Goal: Transaction & Acquisition: Purchase product/service

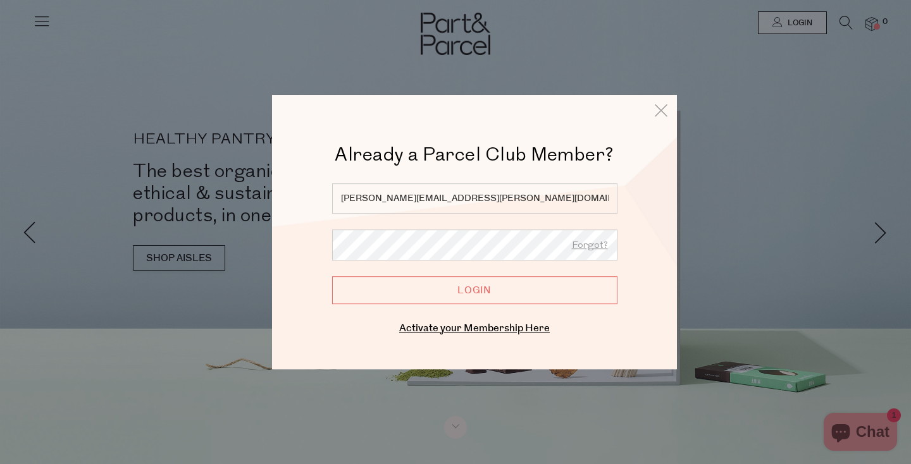
click at [482, 281] on input "Login" at bounding box center [474, 291] width 285 height 28
click at [481, 291] on input "Login" at bounding box center [474, 291] width 285 height 28
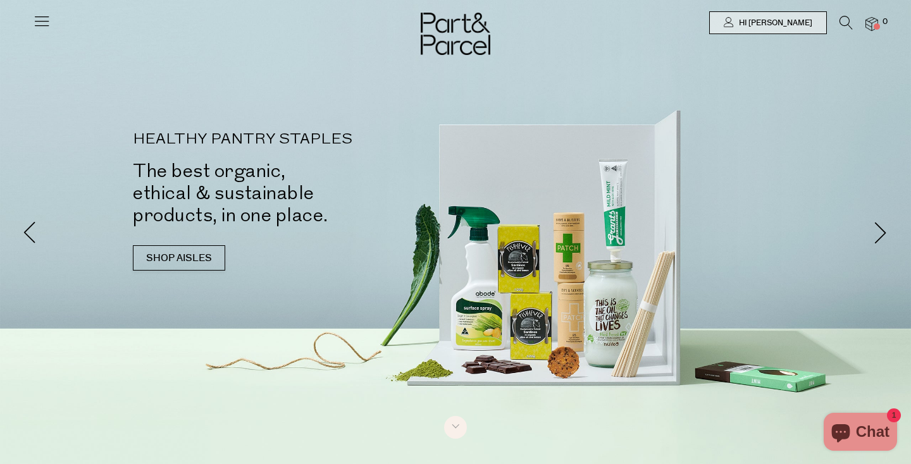
click at [875, 22] on img at bounding box center [872, 24] width 13 height 15
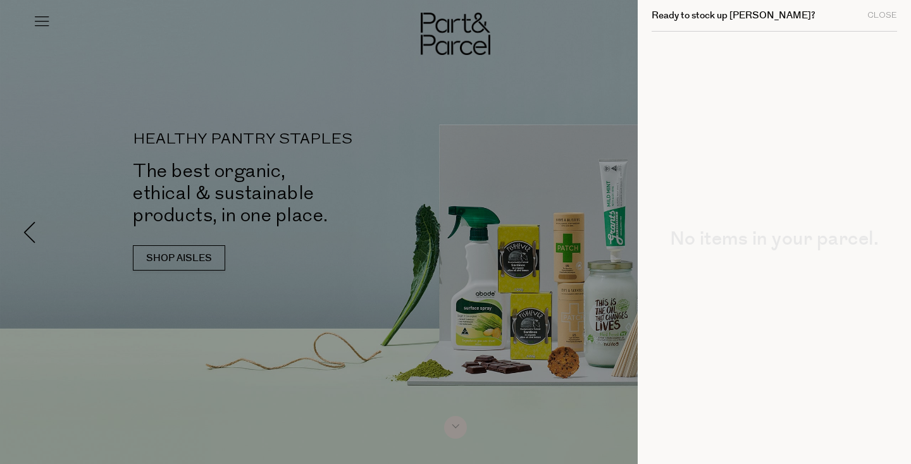
click at [511, 99] on div at bounding box center [455, 232] width 911 height 464
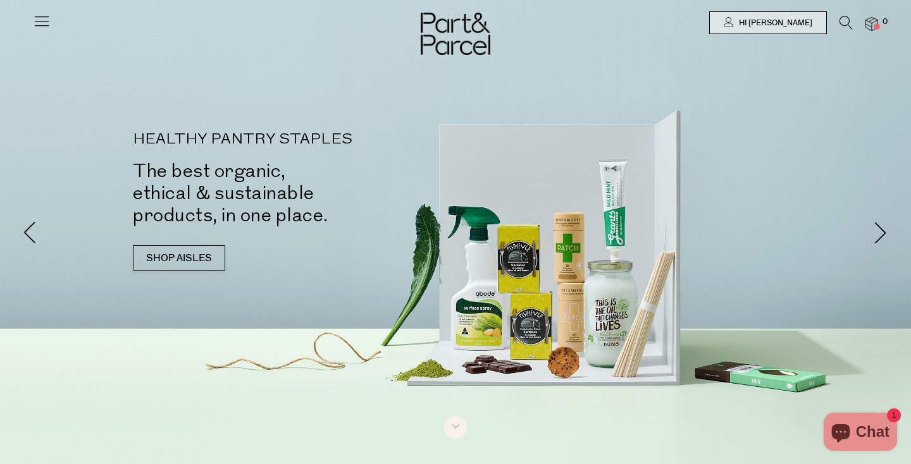
click at [845, 19] on icon at bounding box center [846, 23] width 13 height 14
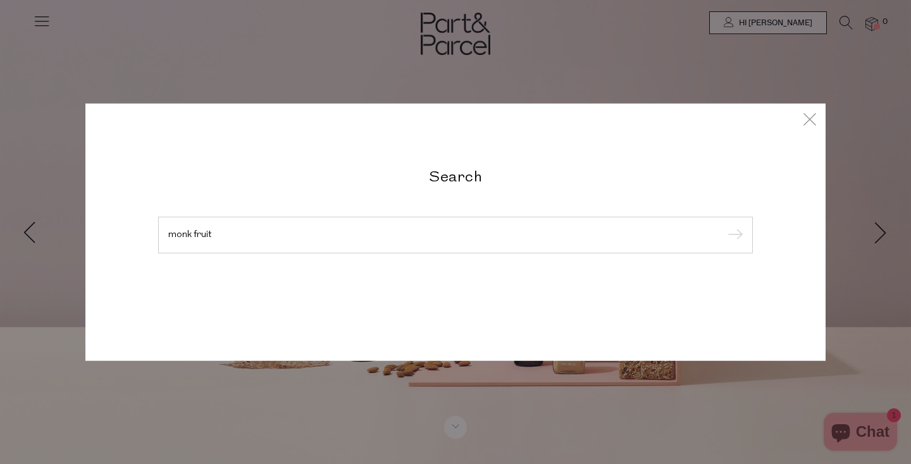
type input "monk fruit"
click at [724, 227] on input "submit" at bounding box center [733, 236] width 19 height 19
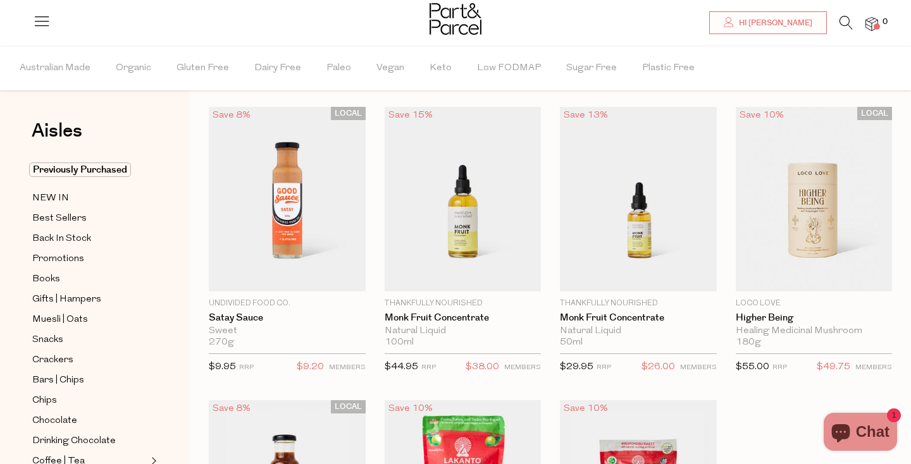
scroll to position [29, 0]
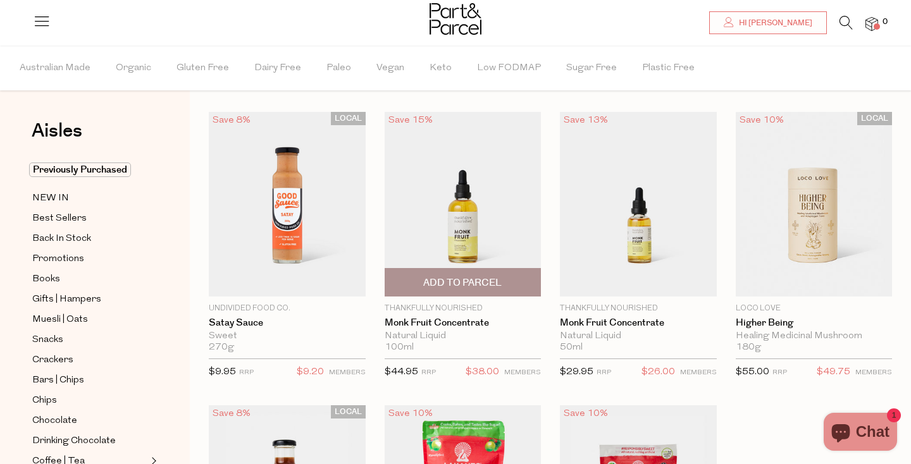
click at [490, 280] on span "Add To Parcel" at bounding box center [462, 283] width 78 height 13
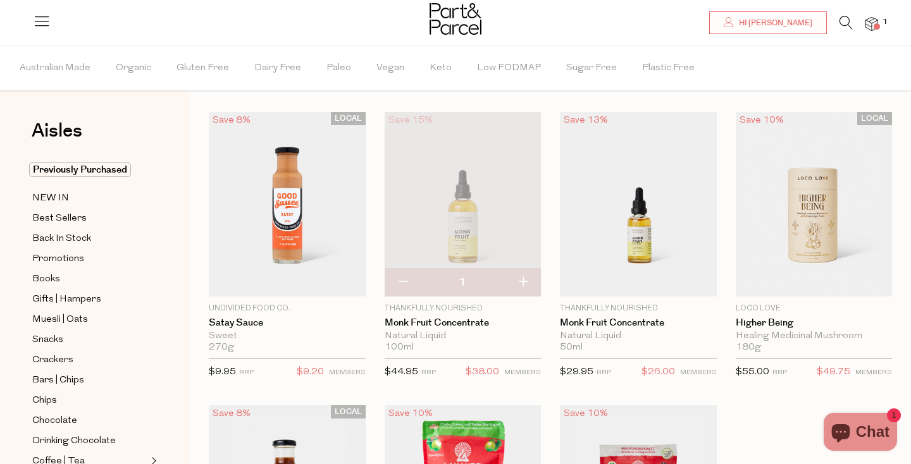
scroll to position [0, 0]
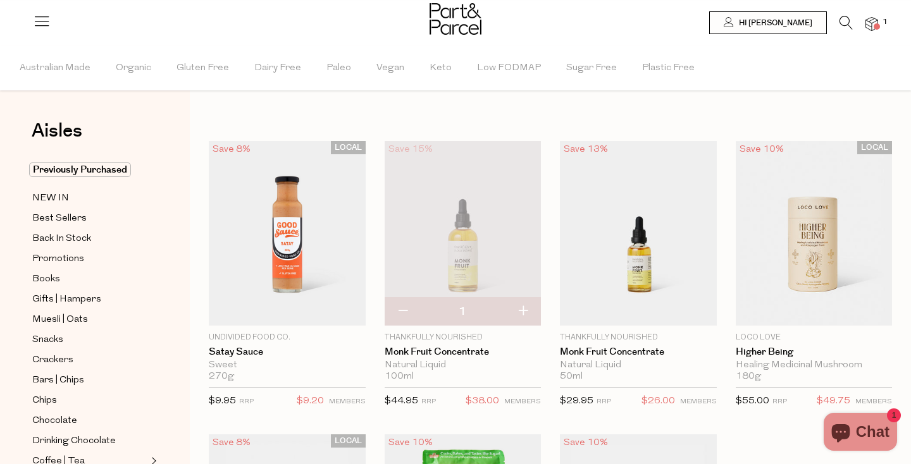
click at [848, 22] on icon at bounding box center [846, 23] width 13 height 14
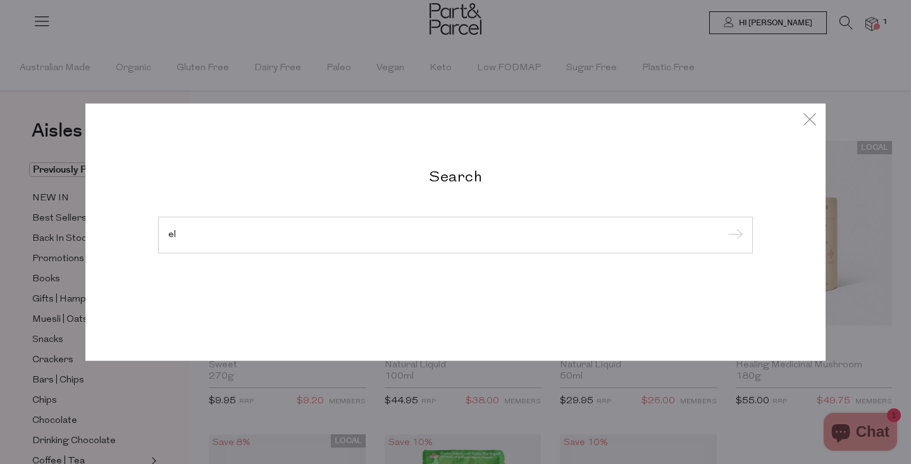
type input "e"
type input "weleda"
click at [724, 227] on input "submit" at bounding box center [733, 236] width 19 height 19
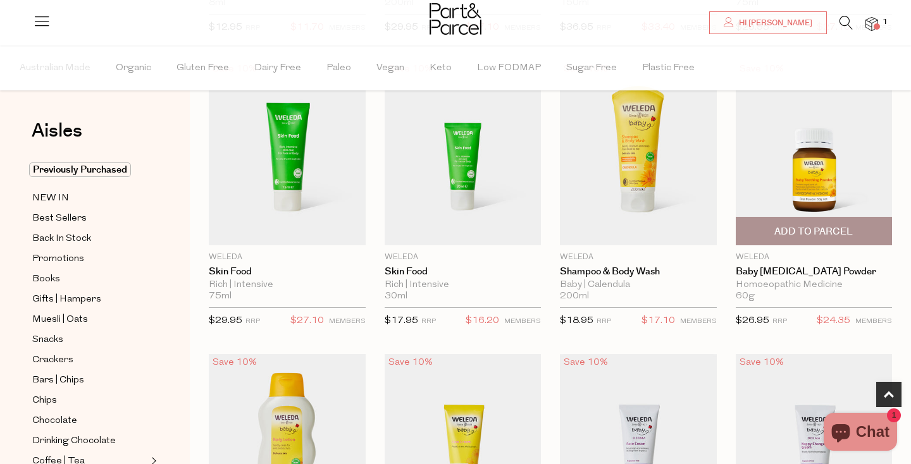
scroll to position [363, 0]
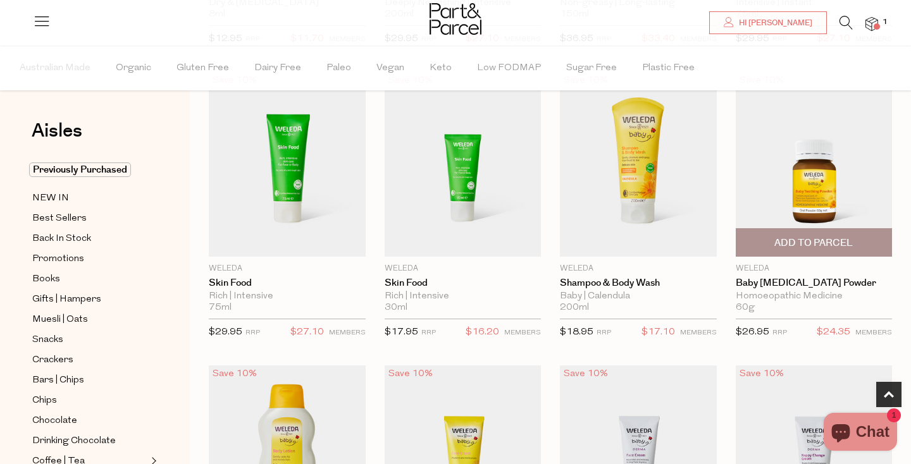
click at [818, 170] on img at bounding box center [814, 164] width 157 height 185
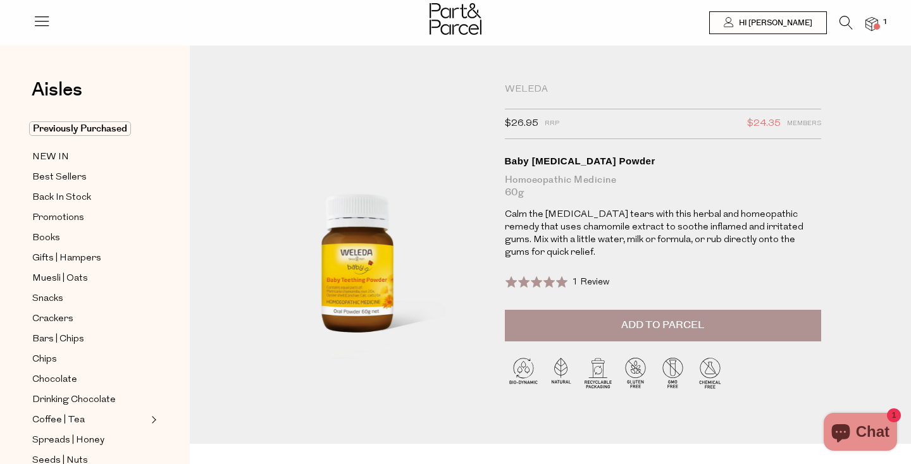
click at [590, 310] on button "Add to Parcel" at bounding box center [663, 326] width 316 height 32
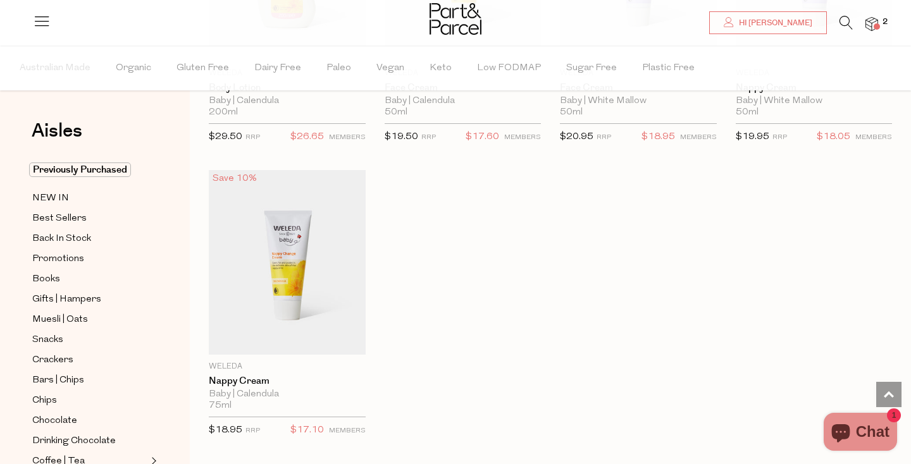
scroll to position [857, 0]
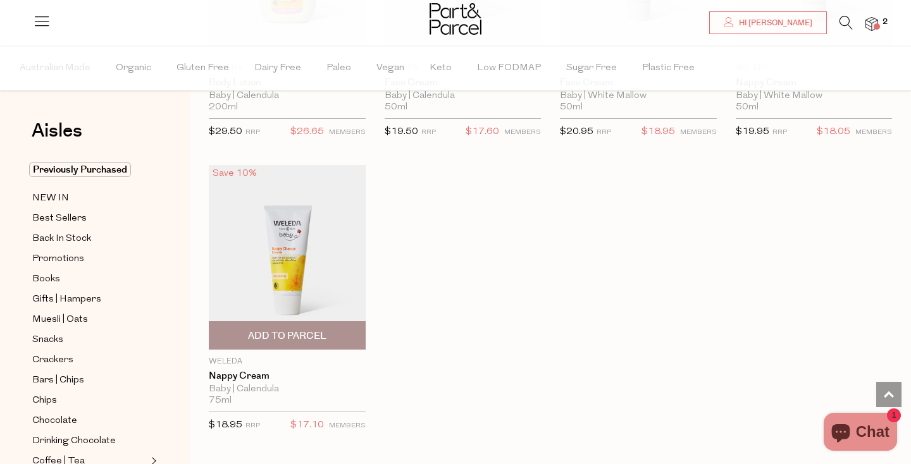
click at [283, 277] on img at bounding box center [287, 257] width 157 height 185
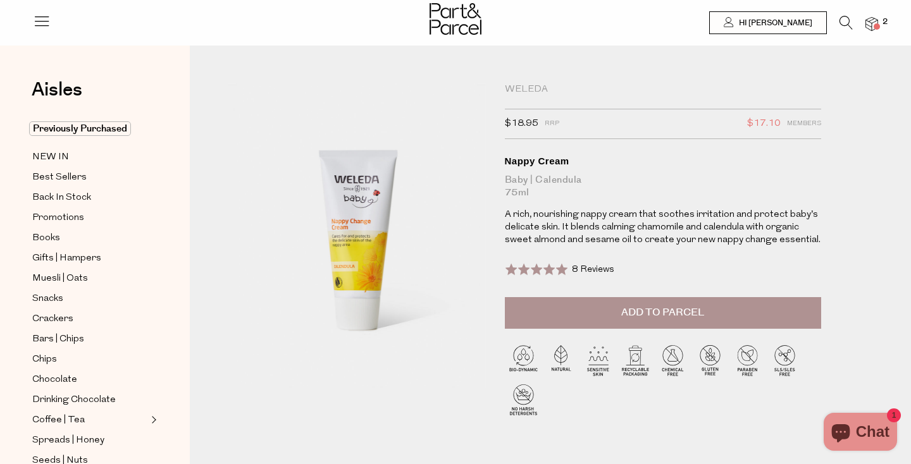
click at [631, 314] on span "Add to Parcel" at bounding box center [662, 313] width 83 height 15
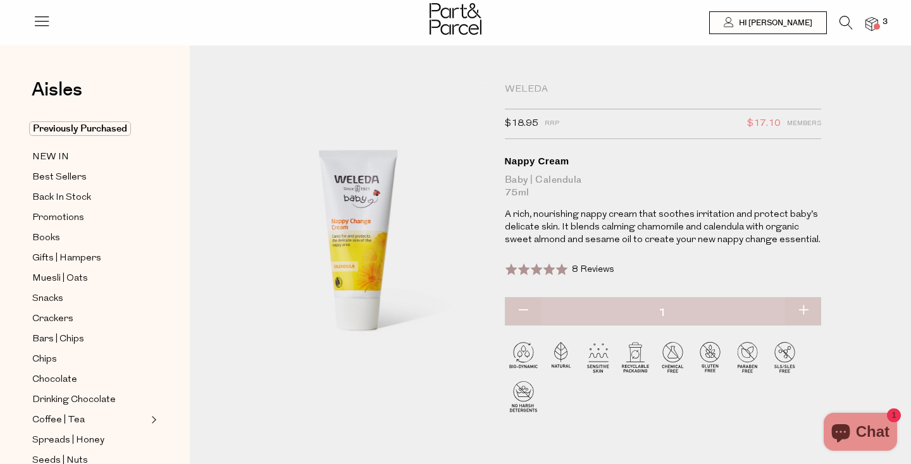
click at [842, 24] on icon at bounding box center [846, 23] width 13 height 14
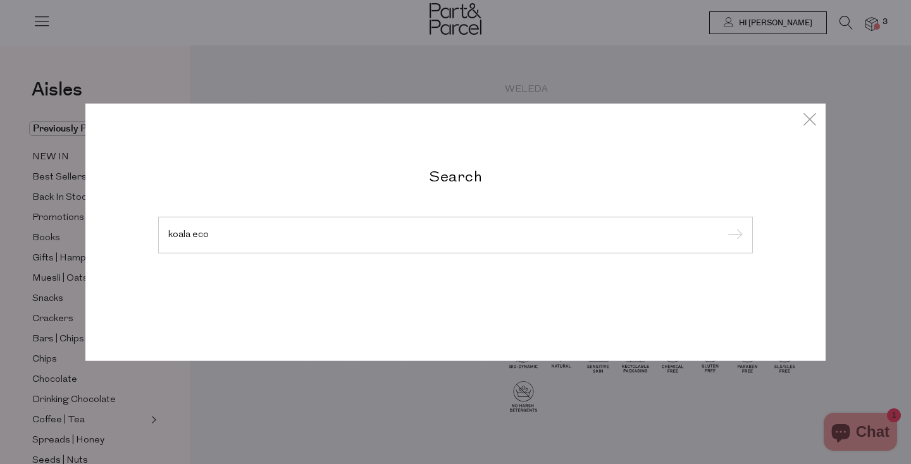
type input "koala eco"
click at [724, 227] on input "submit" at bounding box center [733, 236] width 19 height 19
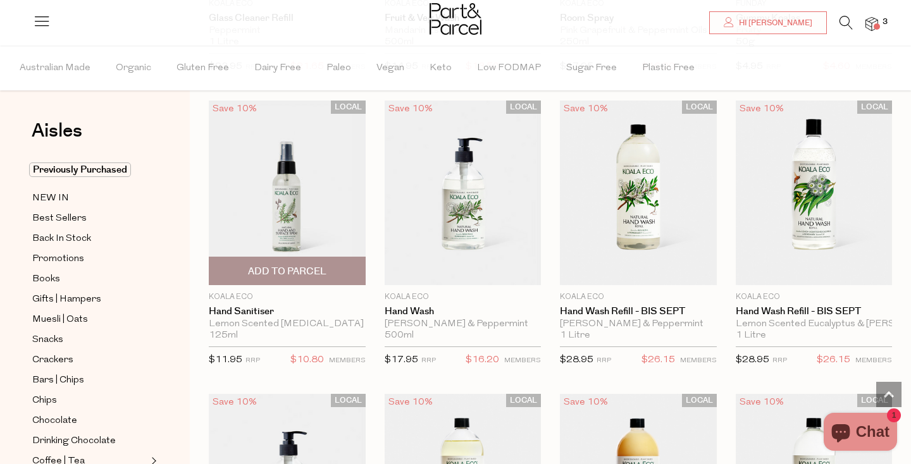
scroll to position [647, 0]
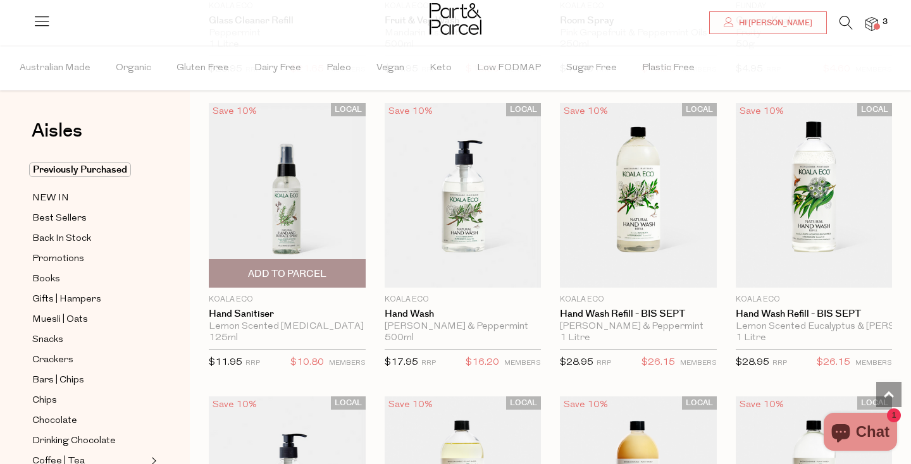
click at [317, 275] on span "Add To Parcel" at bounding box center [287, 274] width 78 height 13
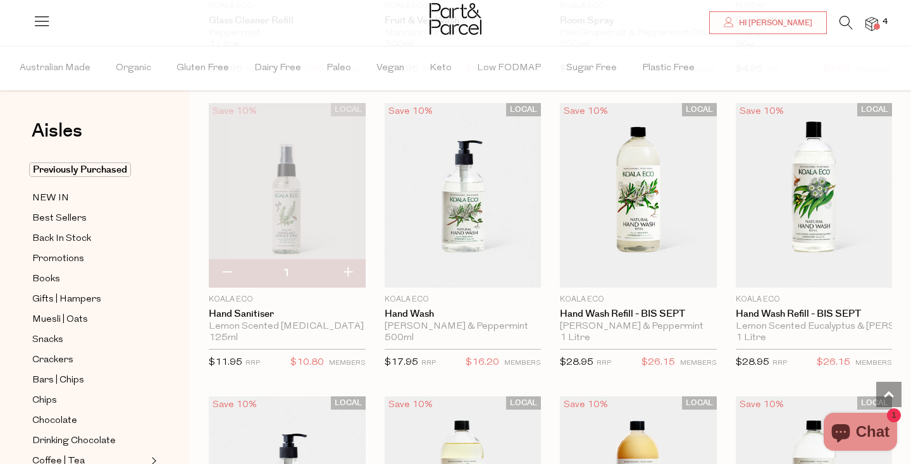
click at [352, 273] on button "button" at bounding box center [348, 273] width 36 height 28
type input "2"
click at [352, 272] on button "button" at bounding box center [348, 273] width 36 height 28
type input "3"
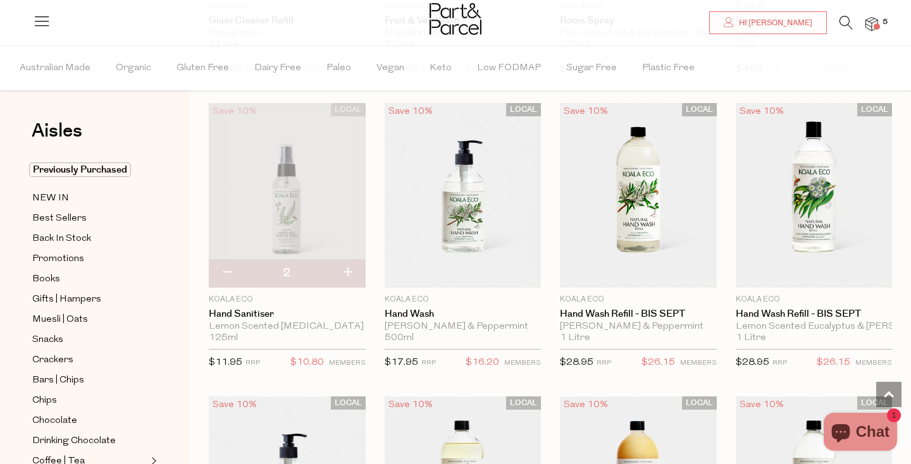
type input "3"
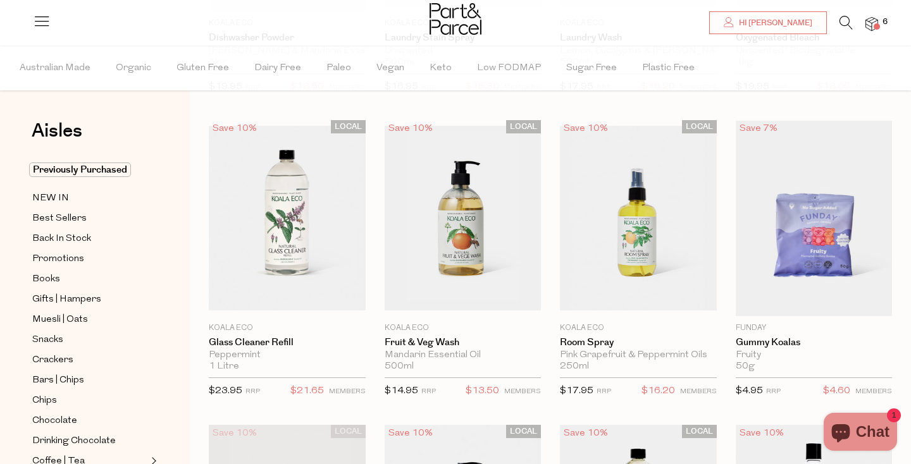
scroll to position [0, 0]
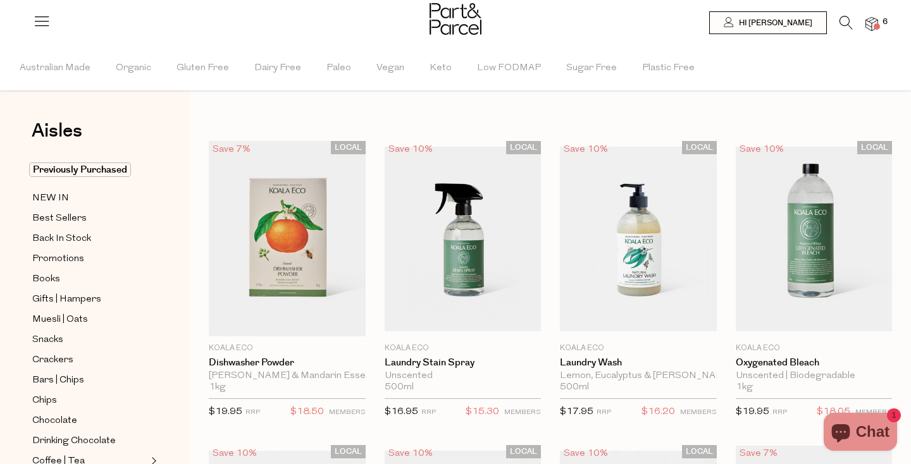
click at [842, 23] on icon at bounding box center [846, 23] width 13 height 14
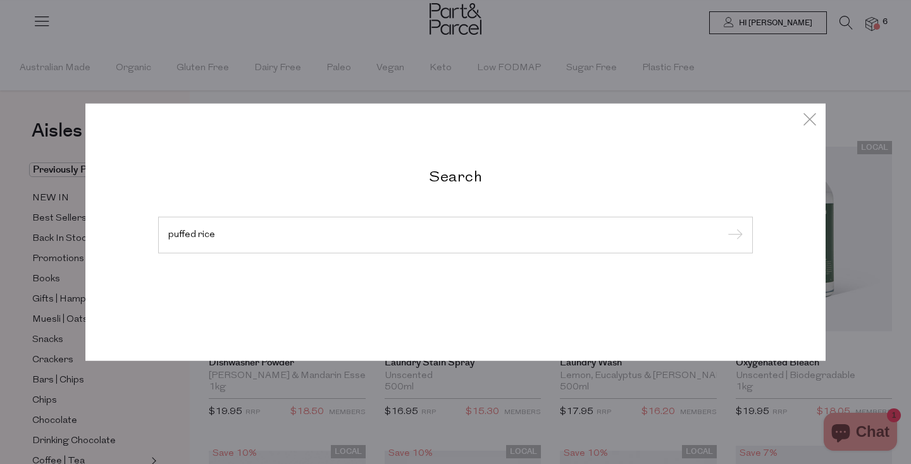
type input "puffed rice"
click at [724, 227] on input "submit" at bounding box center [733, 236] width 19 height 19
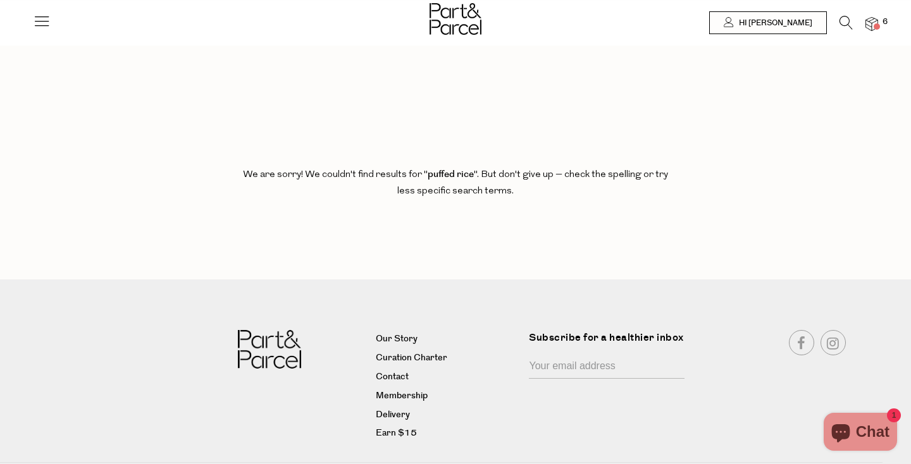
click at [842, 24] on icon at bounding box center [846, 23] width 13 height 14
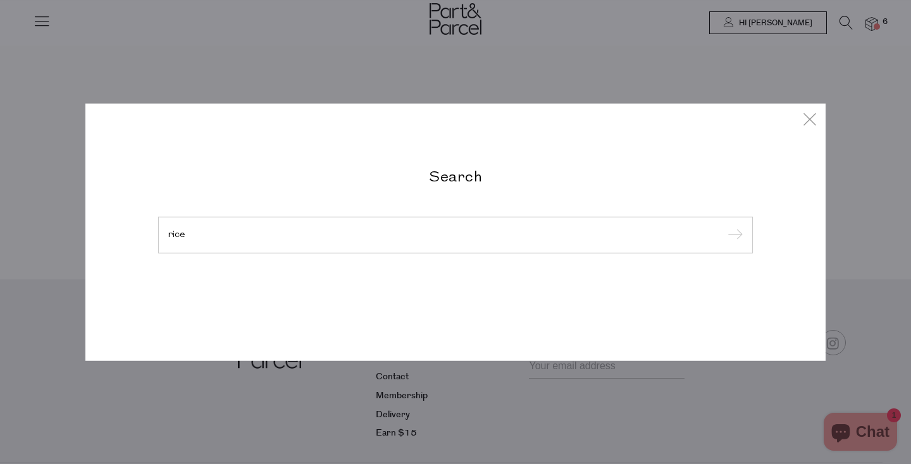
type input "rice"
click at [724, 227] on input "submit" at bounding box center [733, 236] width 19 height 19
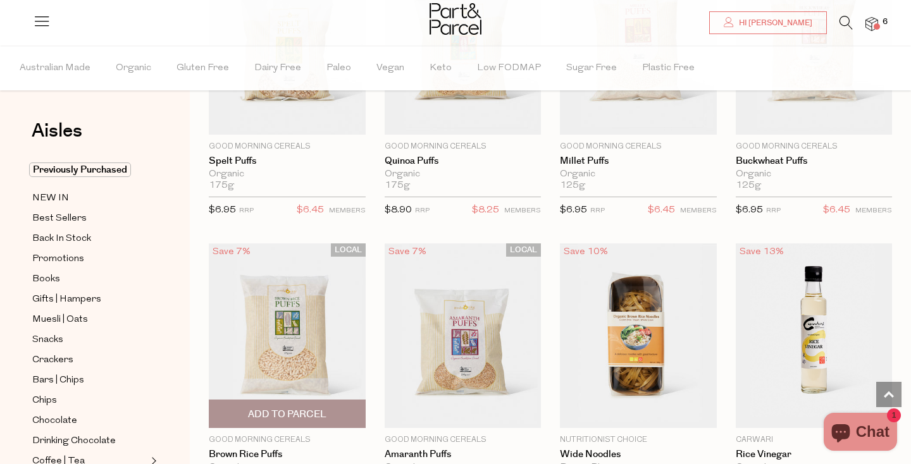
scroll to position [1683, 0]
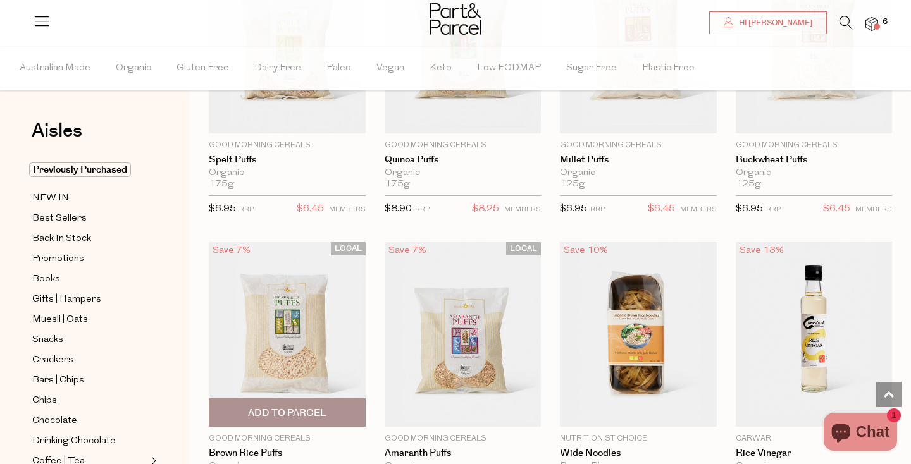
click at [294, 295] on img at bounding box center [287, 334] width 157 height 185
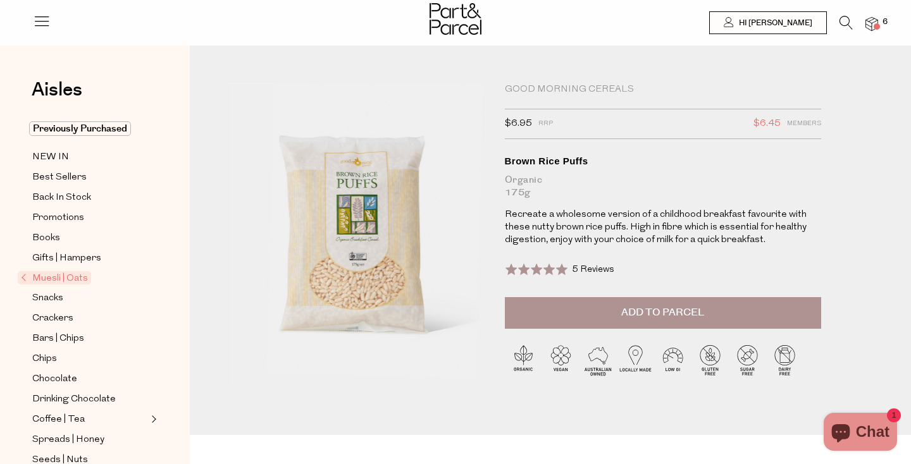
click at [627, 309] on span "Add to Parcel" at bounding box center [662, 313] width 83 height 15
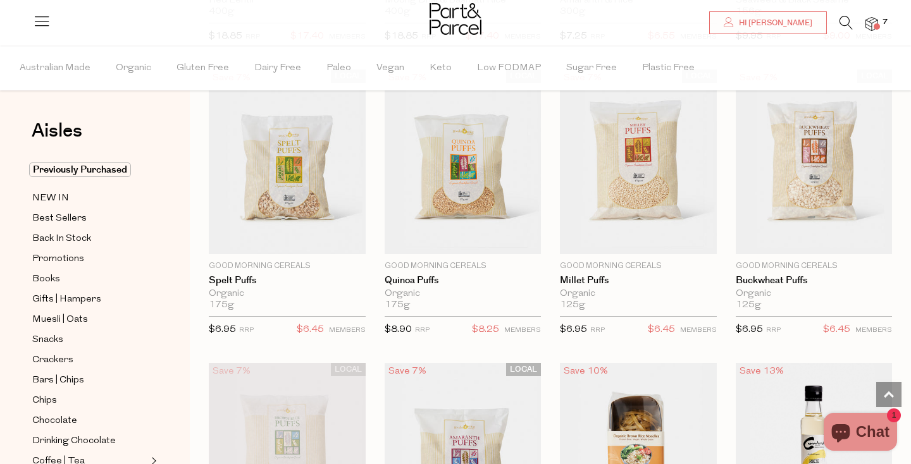
scroll to position [1511, 0]
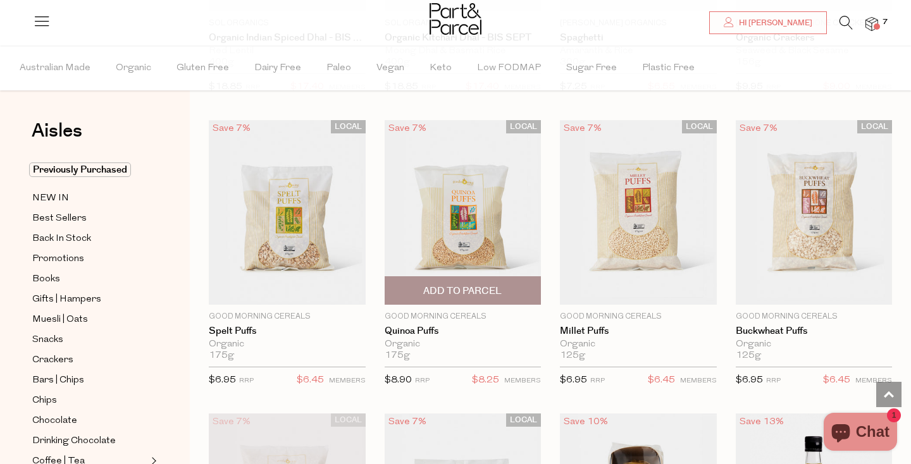
click at [458, 289] on span "Add To Parcel" at bounding box center [462, 291] width 78 height 13
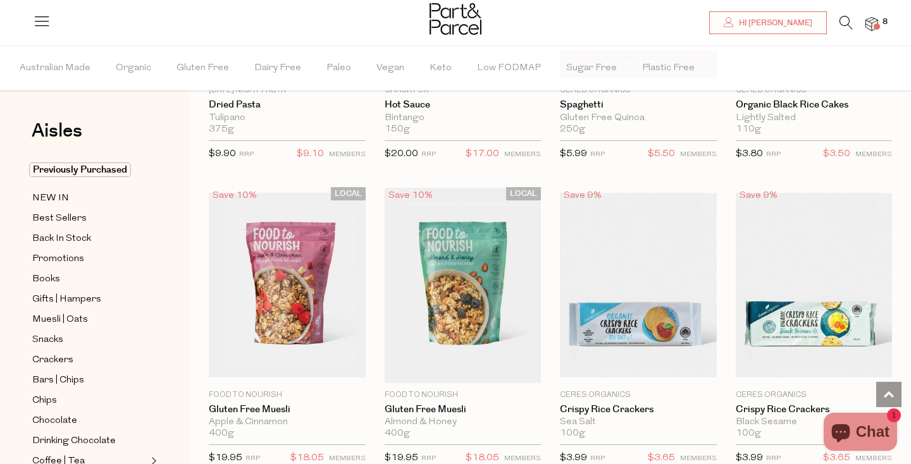
scroll to position [181, 0]
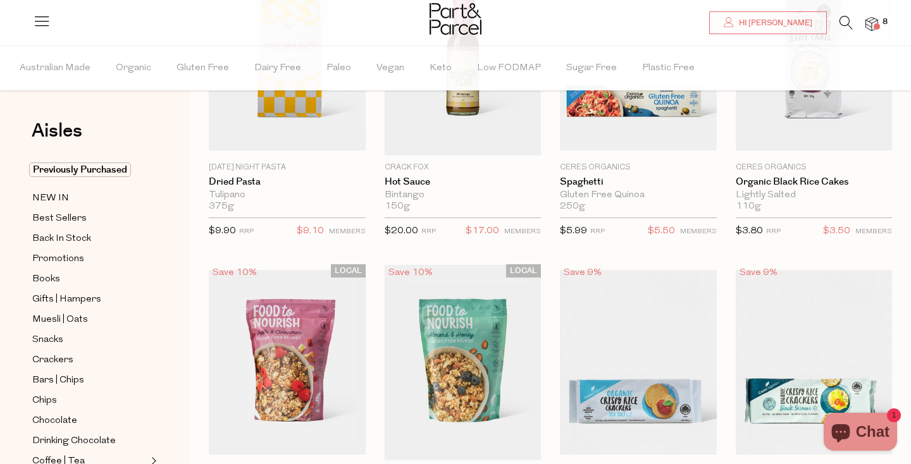
click at [841, 25] on icon at bounding box center [846, 23] width 13 height 14
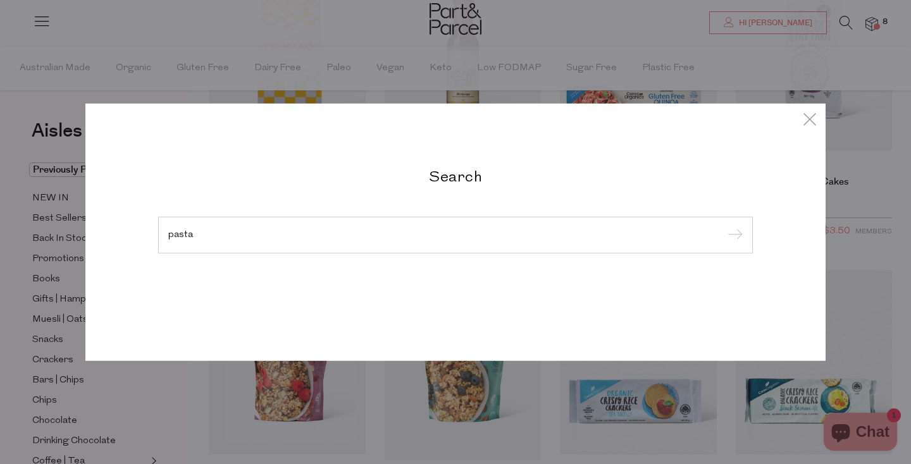
type input "pasta"
click at [724, 227] on input "submit" at bounding box center [733, 236] width 19 height 19
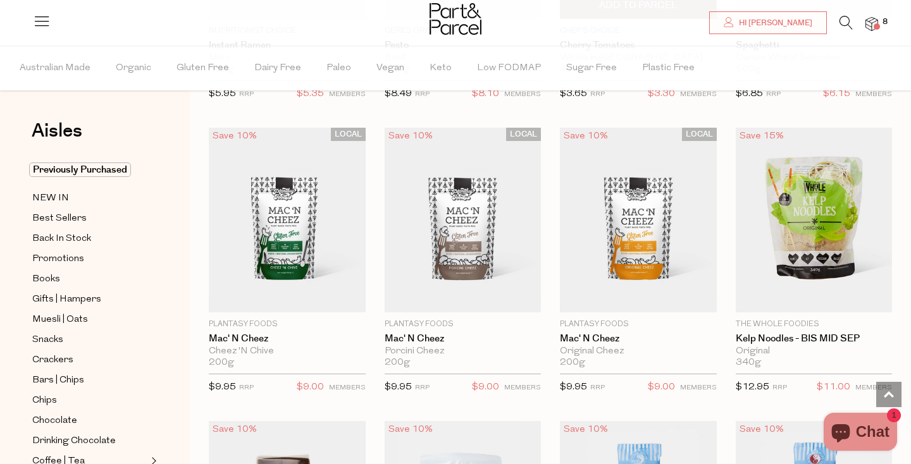
scroll to position [2962, 0]
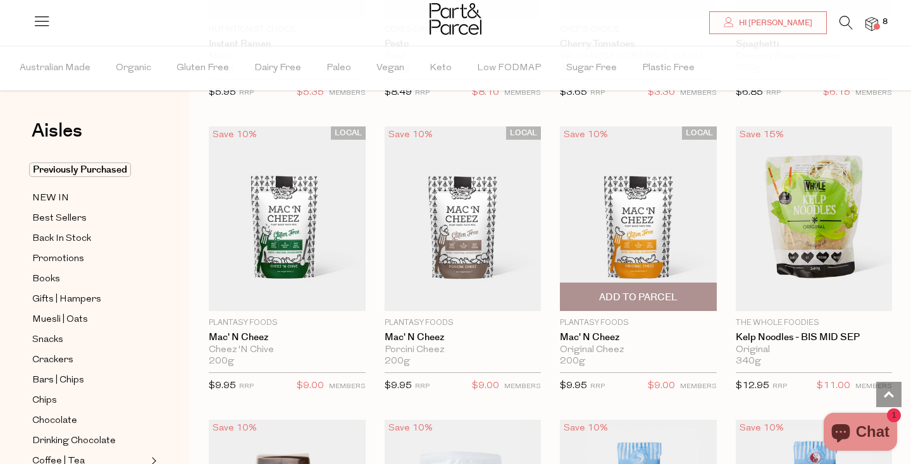
click at [631, 296] on span "Add To Parcel" at bounding box center [638, 297] width 78 height 13
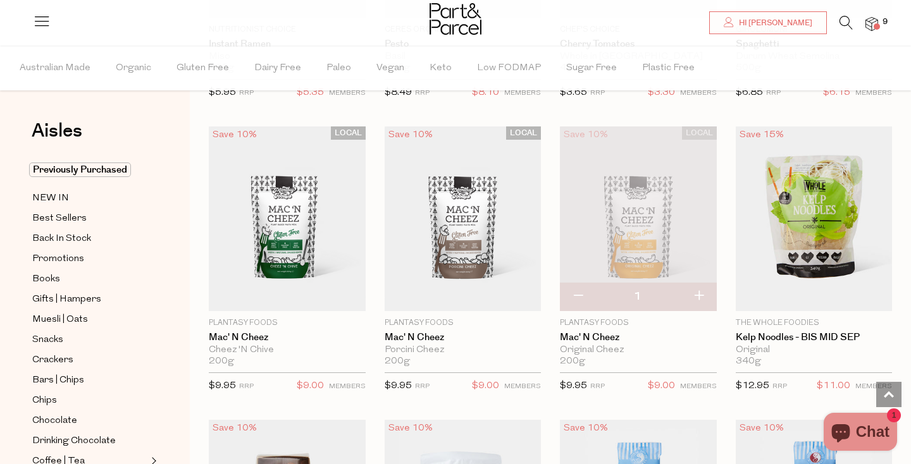
click at [700, 294] on button "button" at bounding box center [699, 297] width 36 height 28
type input "2"
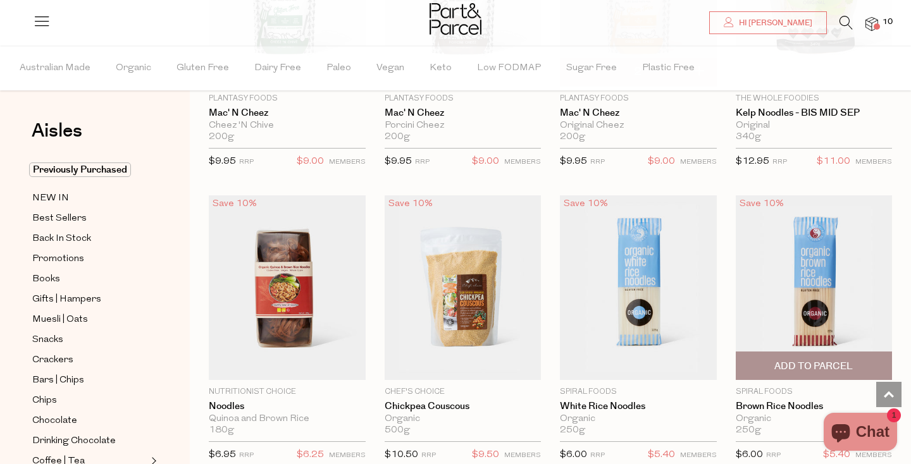
scroll to position [3191, 0]
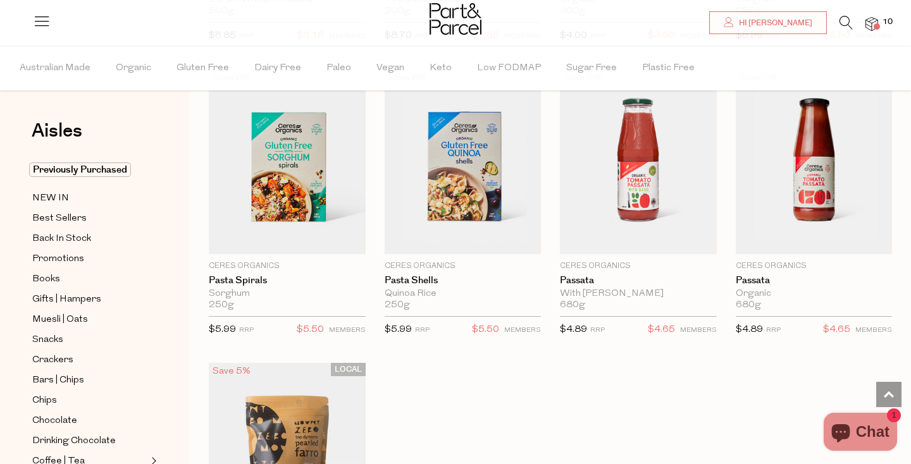
scroll to position [5082, 0]
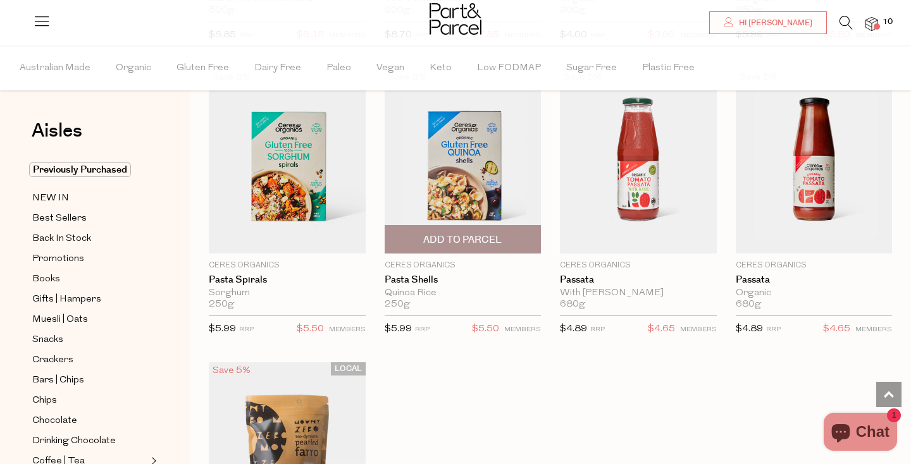
click at [463, 173] on img at bounding box center [463, 161] width 157 height 185
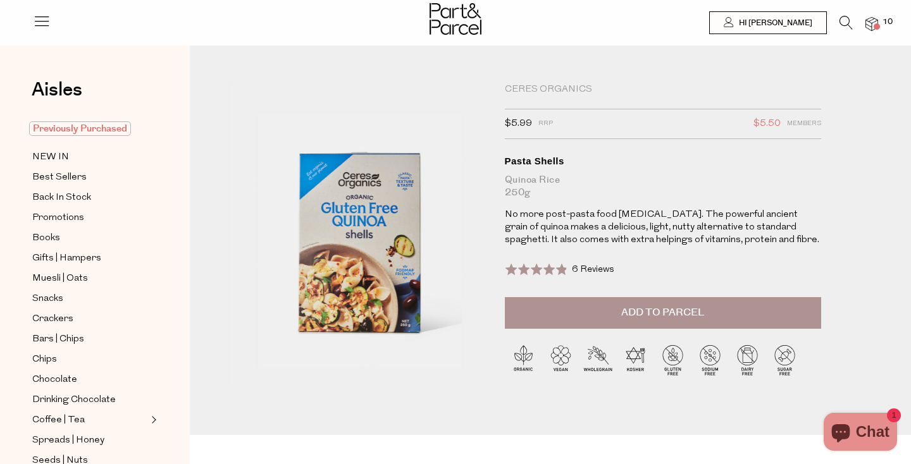
click at [84, 124] on span "Previously Purchased" at bounding box center [80, 129] width 102 height 15
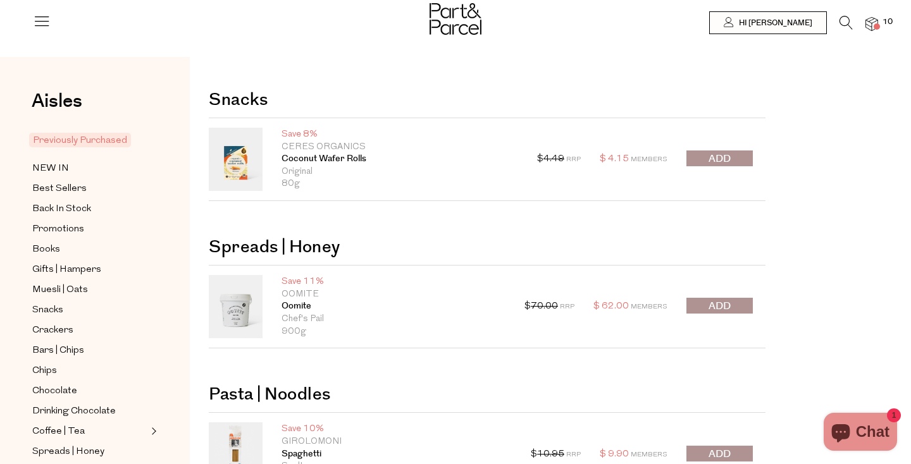
click at [877, 22] on img at bounding box center [872, 24] width 13 height 15
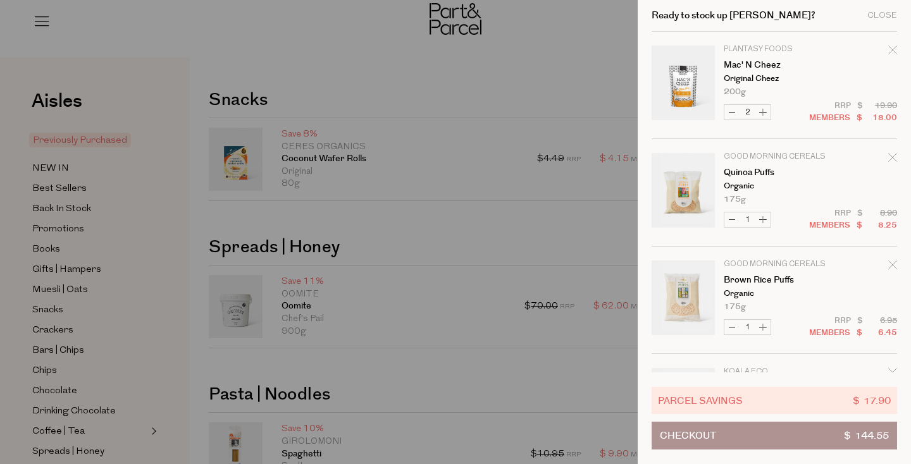
click at [608, 84] on div at bounding box center [455, 232] width 911 height 464
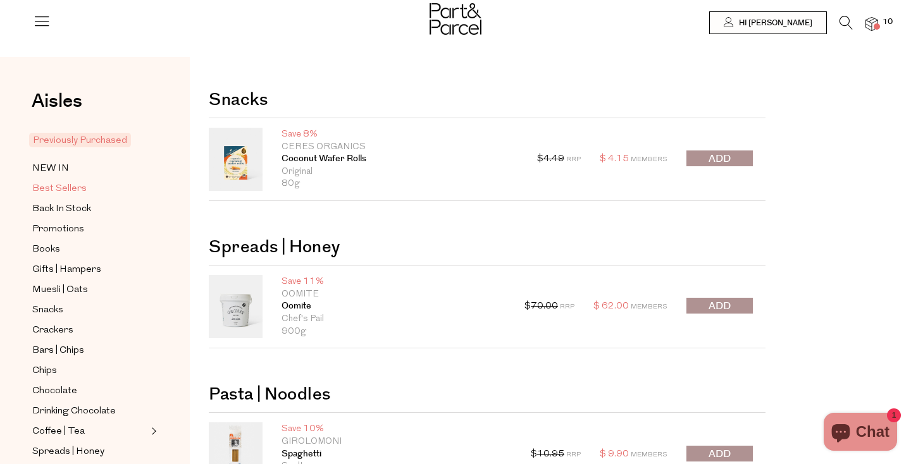
click at [71, 187] on span "Best Sellers" at bounding box center [59, 189] width 54 height 15
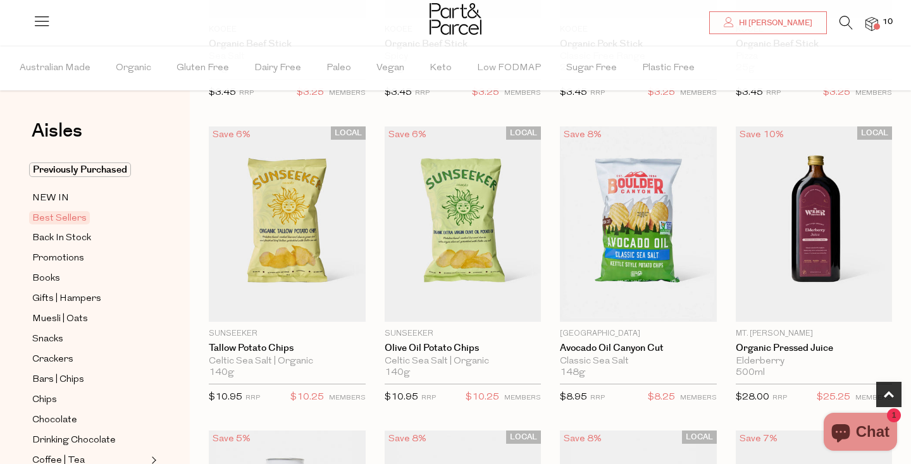
scroll to position [355, 0]
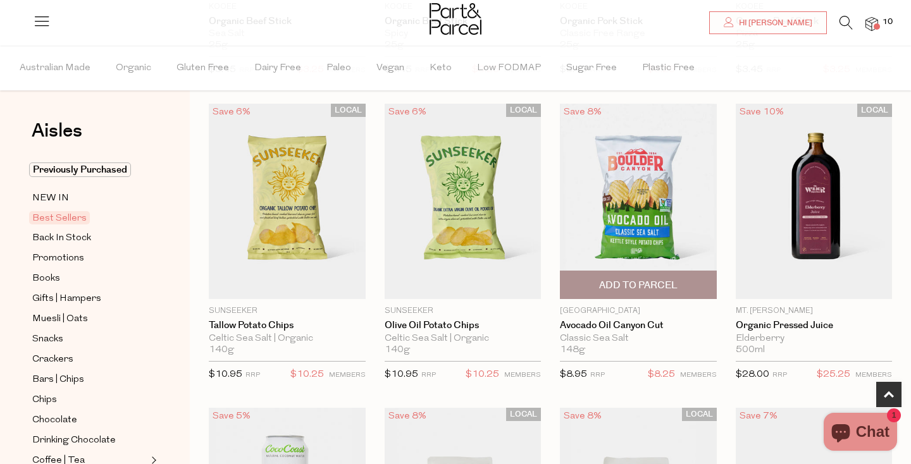
click at [627, 206] on img at bounding box center [638, 202] width 157 height 196
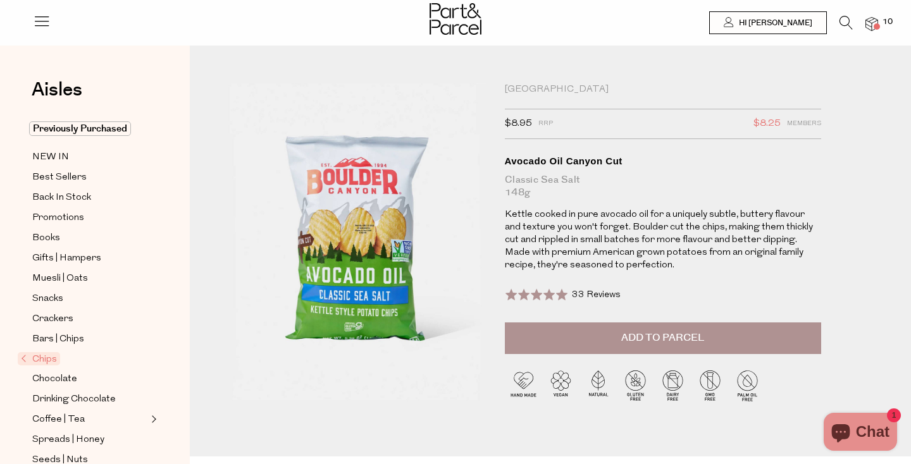
click at [870, 21] on img at bounding box center [872, 24] width 13 height 15
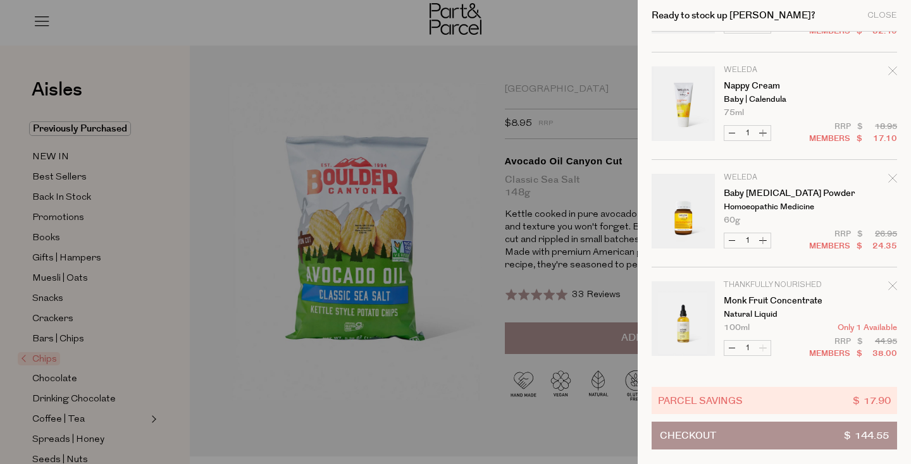
scroll to position [412, 0]
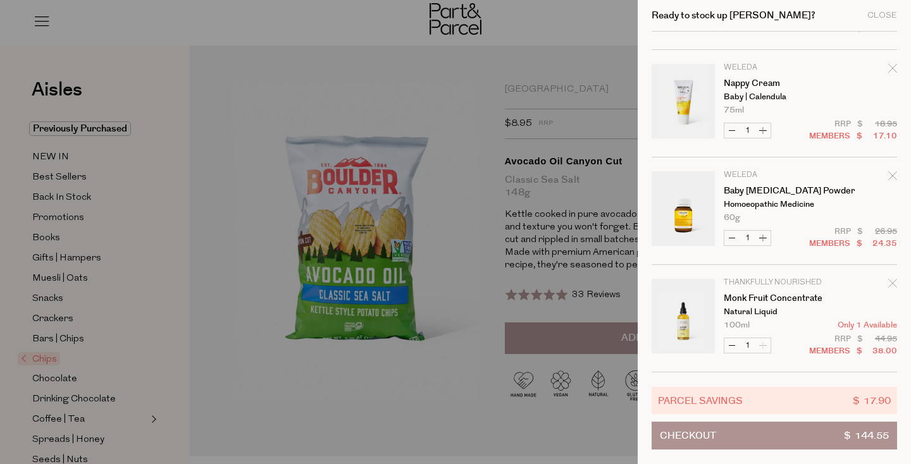
click at [461, 383] on div at bounding box center [455, 232] width 911 height 464
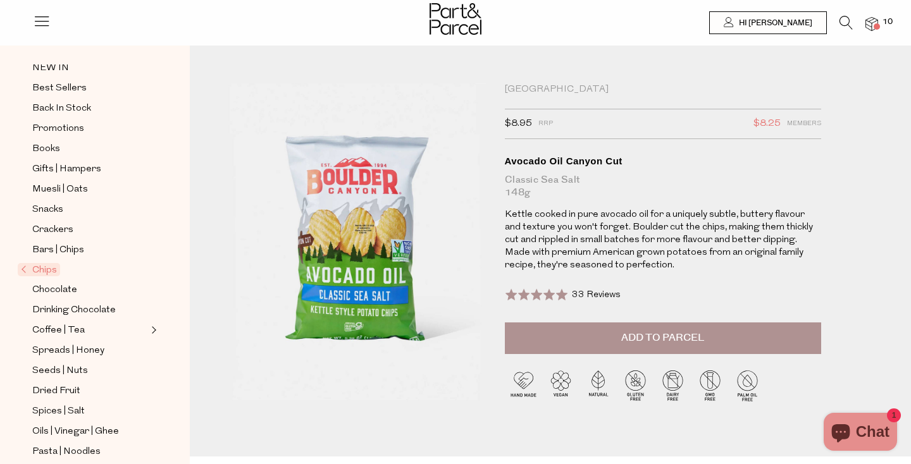
scroll to position [92, 0]
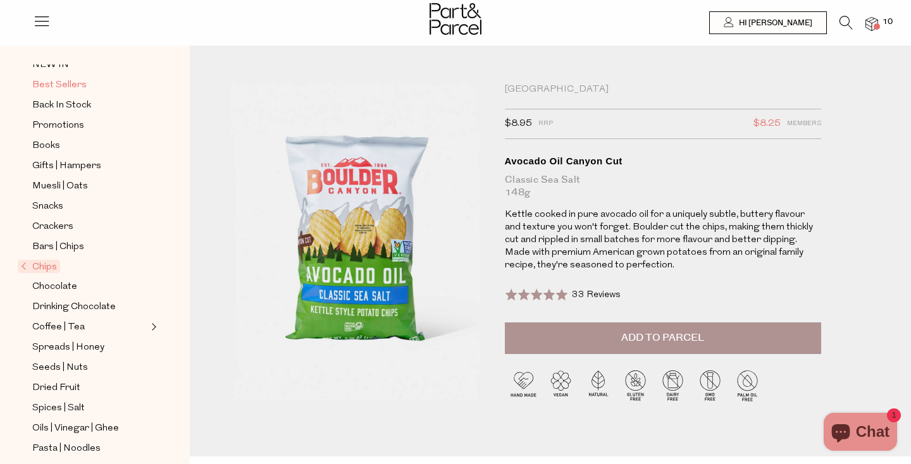
click at [71, 85] on span "Best Sellers" at bounding box center [59, 85] width 54 height 15
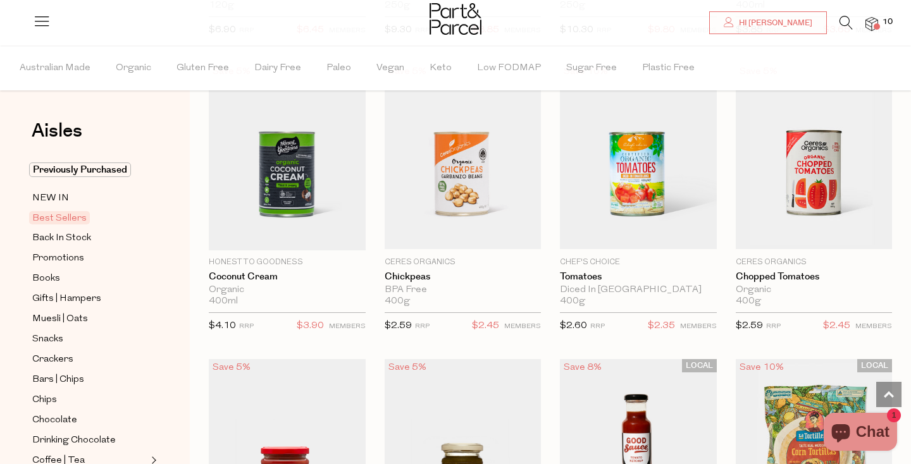
scroll to position [1587, 0]
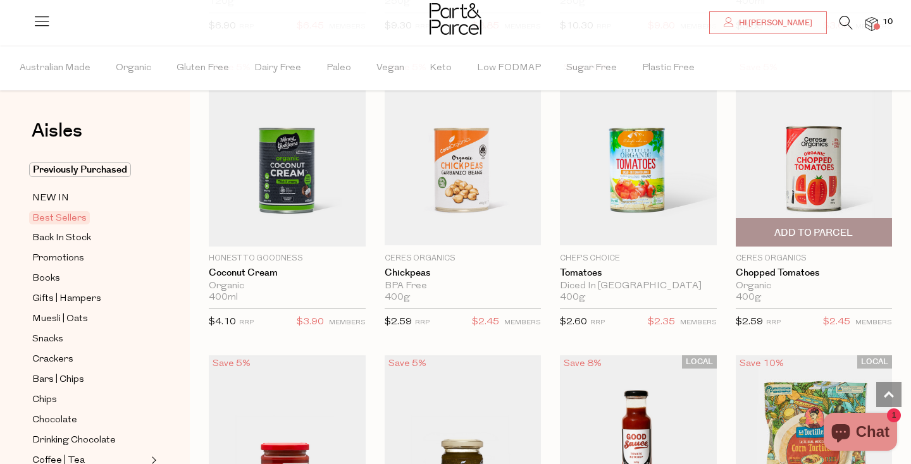
click at [821, 186] on img at bounding box center [814, 153] width 157 height 185
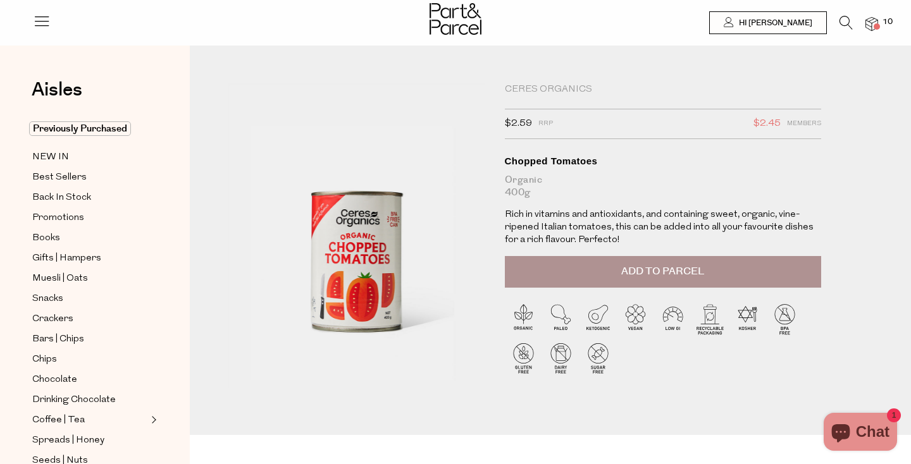
click at [627, 271] on span "Add to Parcel" at bounding box center [662, 272] width 83 height 15
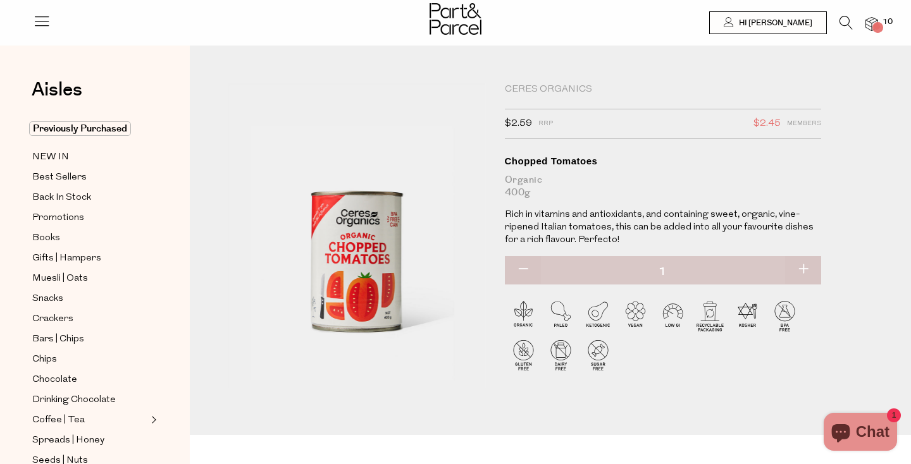
click at [804, 275] on button "button" at bounding box center [803, 270] width 36 height 28
type input "3"
click at [804, 275] on button "button" at bounding box center [803, 270] width 36 height 28
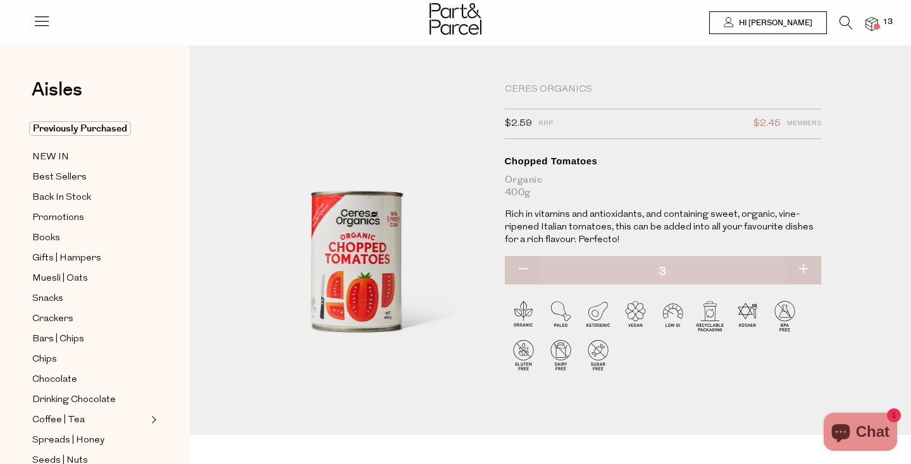
type input "4"
click at [804, 275] on button "button" at bounding box center [803, 270] width 36 height 28
click at [805, 275] on button "button" at bounding box center [803, 270] width 36 height 28
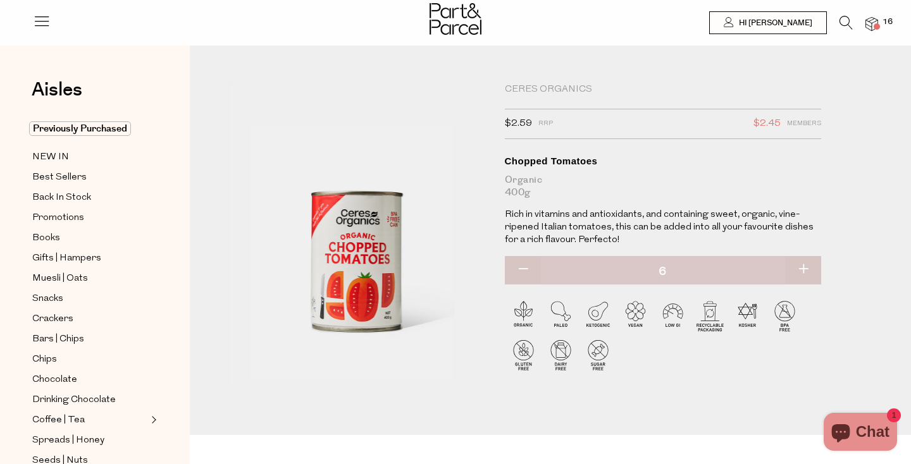
type input "7"
click at [805, 272] on button "button" at bounding box center [803, 270] width 36 height 28
type input "8"
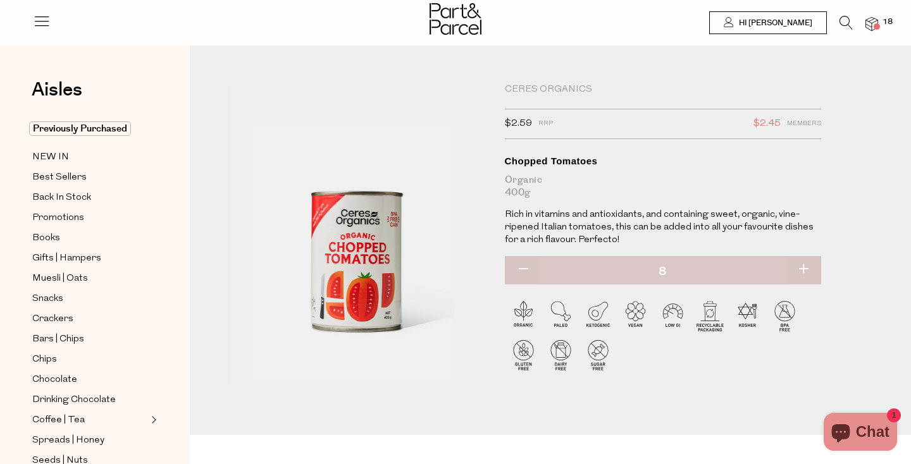
click at [807, 269] on button "button" at bounding box center [803, 270] width 36 height 28
type input "9"
click at [805, 269] on button "button" at bounding box center [803, 270] width 36 height 28
type input "10"
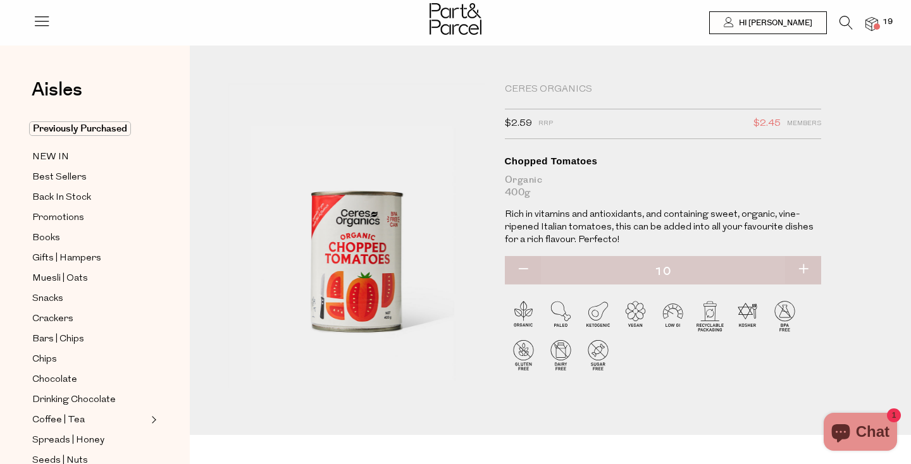
type input "10"
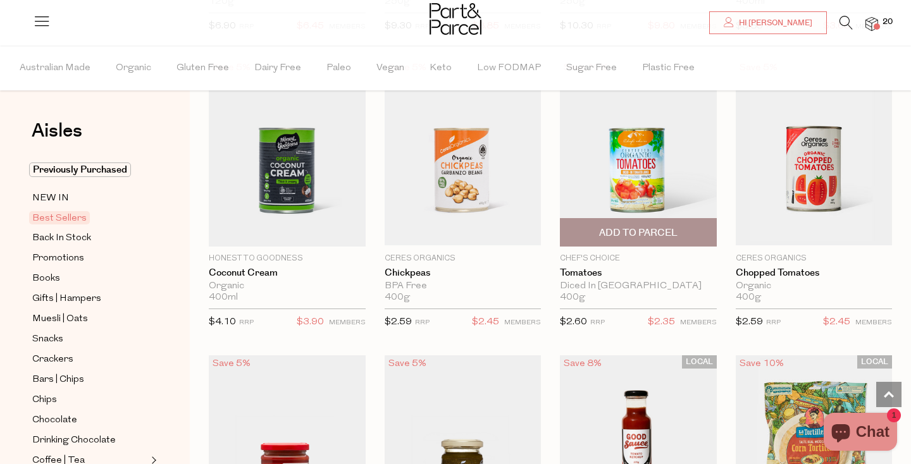
scroll to position [1590, 0]
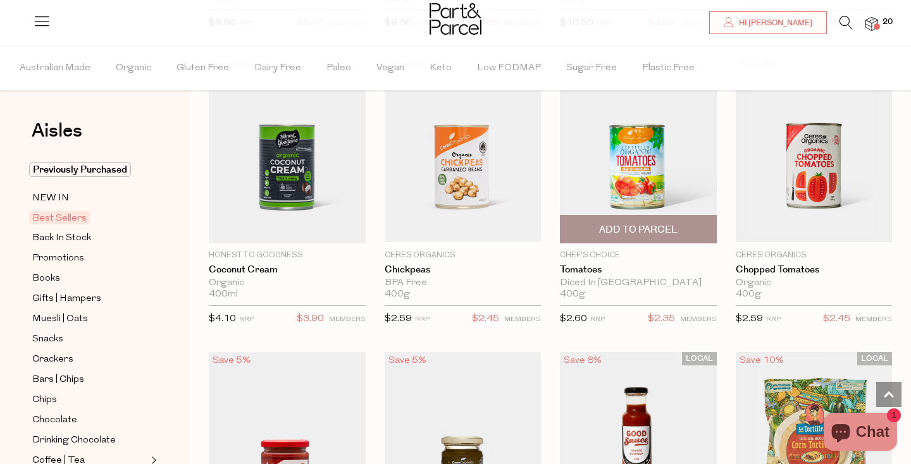
type input "10"
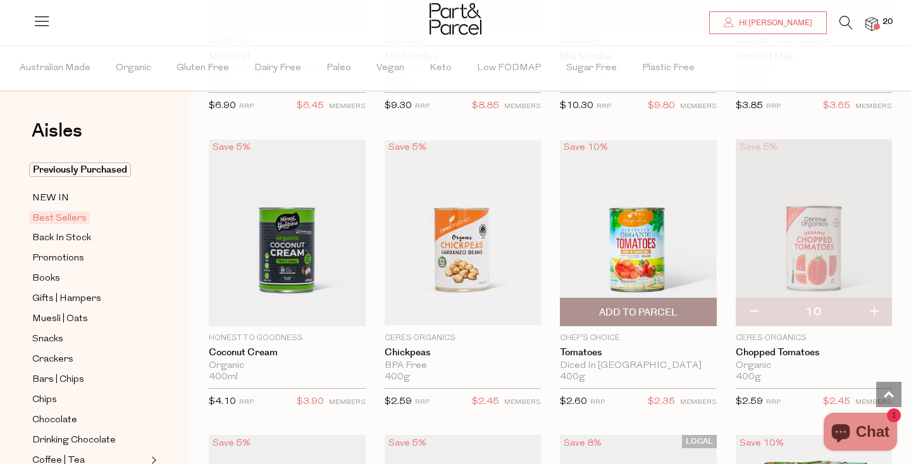
scroll to position [1495, 0]
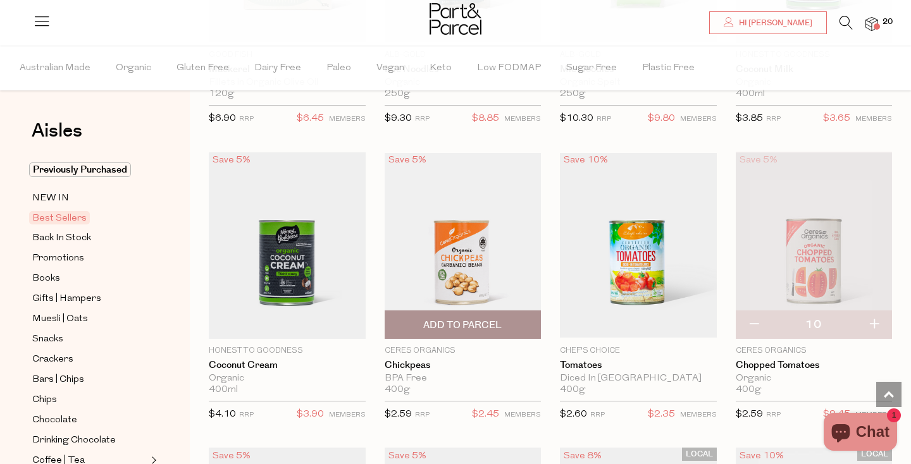
click at [442, 251] on img at bounding box center [463, 245] width 157 height 185
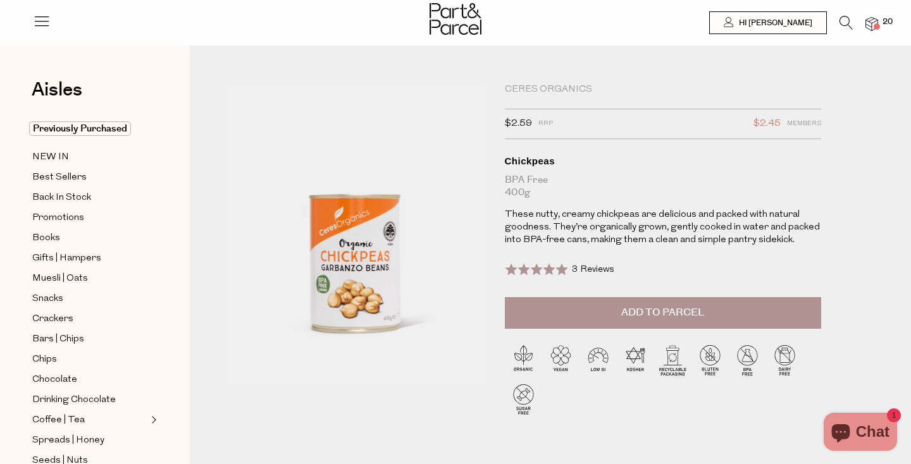
click at [621, 309] on span "Add to Parcel" at bounding box center [662, 313] width 83 height 15
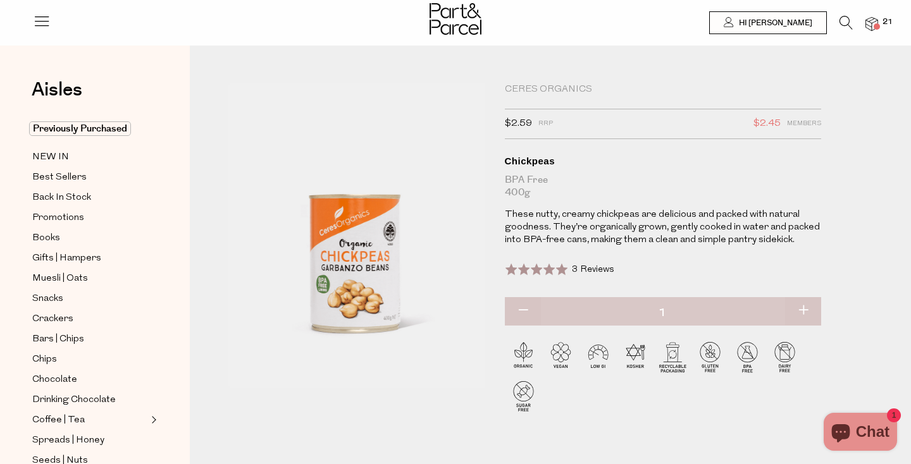
click at [801, 308] on button "button" at bounding box center [803, 311] width 36 height 28
type input "2"
click at [801, 308] on button "button" at bounding box center [803, 311] width 36 height 28
type input "3"
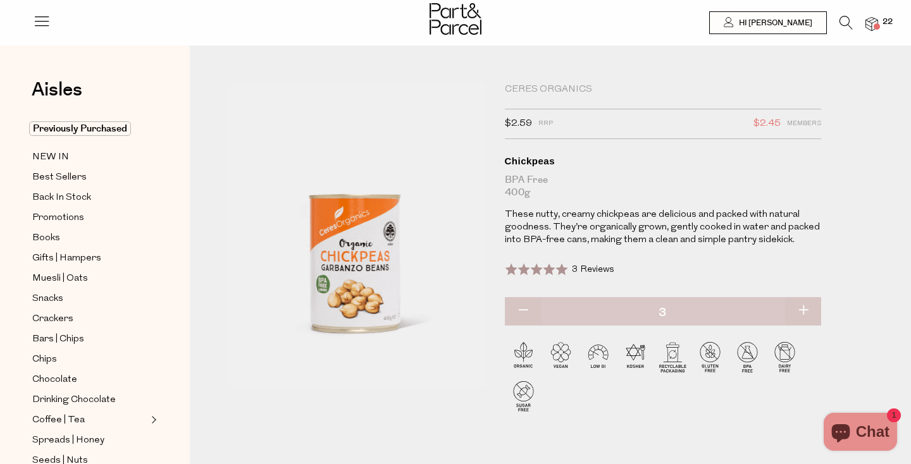
type input "3"
click at [804, 311] on button "button" at bounding box center [803, 311] width 36 height 28
type input "4"
click at [804, 311] on button "button" at bounding box center [803, 311] width 36 height 28
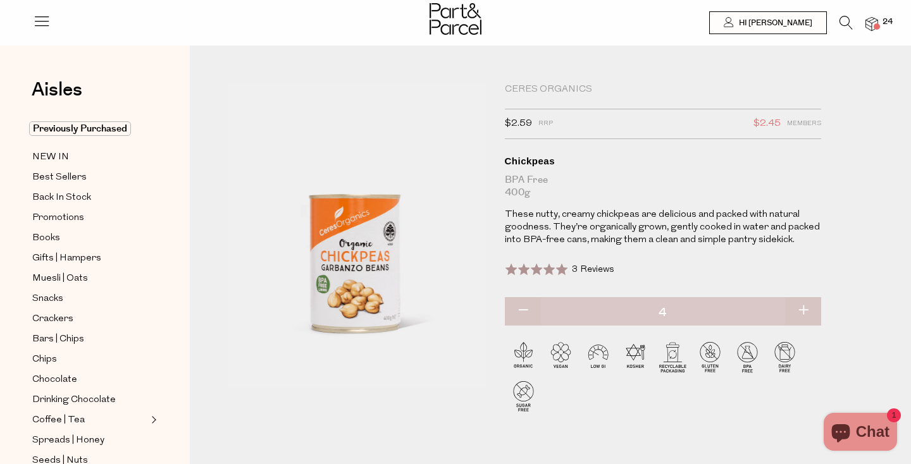
type input "5"
click at [804, 311] on button "button" at bounding box center [803, 311] width 36 height 28
type input "6"
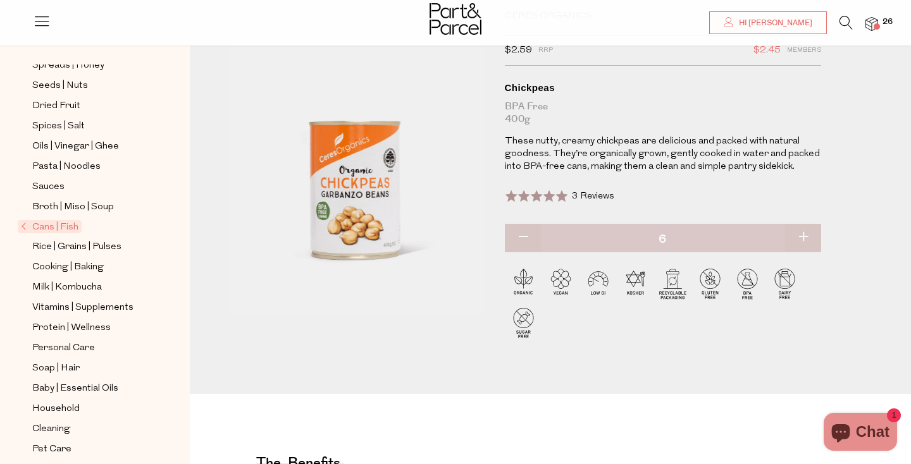
scroll to position [378, 0]
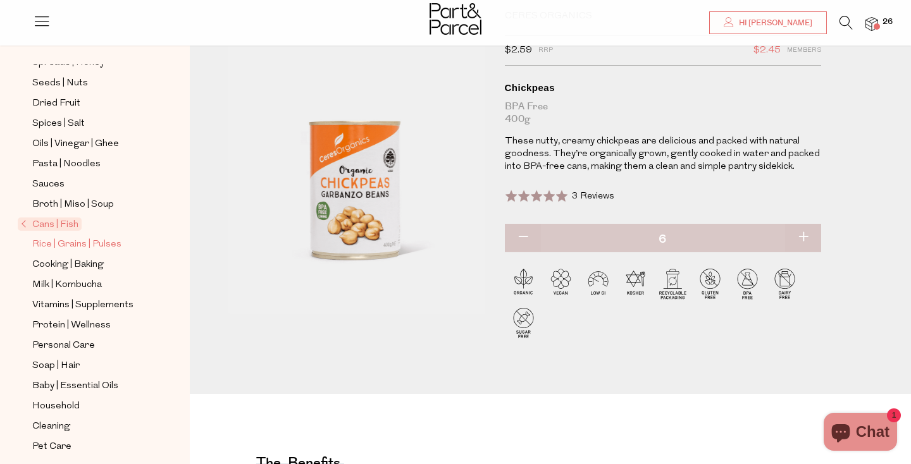
click at [98, 242] on span "Rice | Grains | Pulses" at bounding box center [76, 244] width 89 height 15
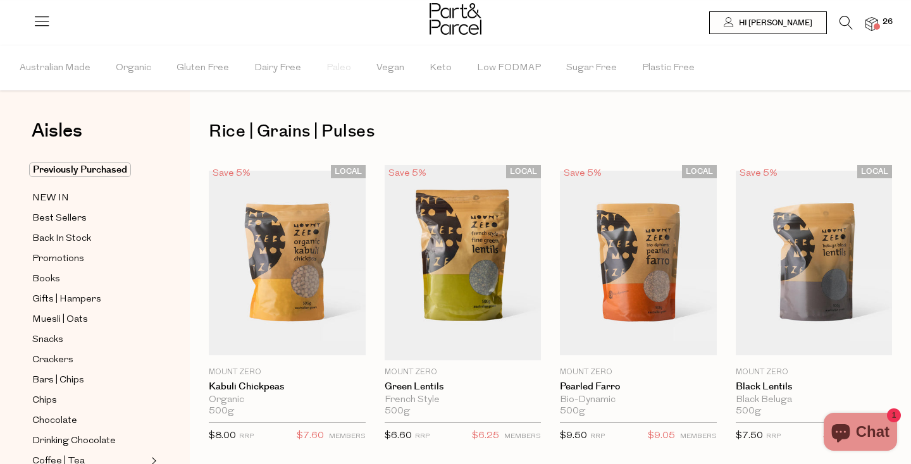
click at [846, 26] on icon at bounding box center [846, 23] width 13 height 14
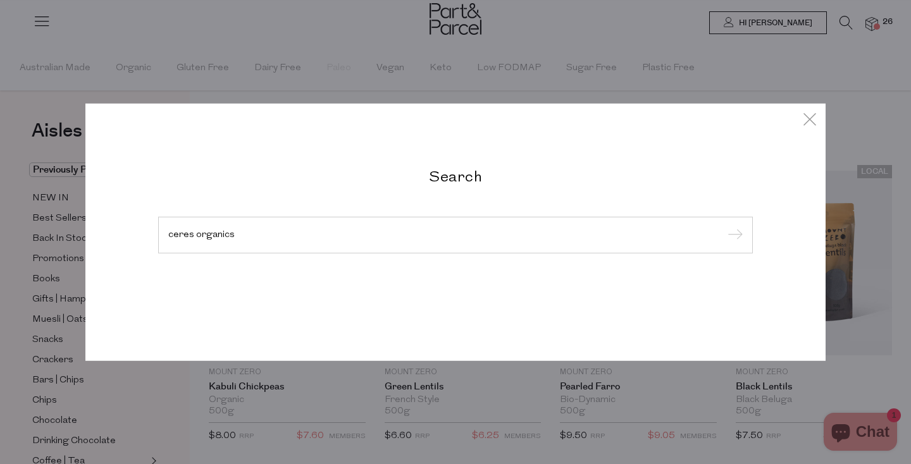
type input "ceres organics"
click at [724, 227] on input "submit" at bounding box center [733, 236] width 19 height 19
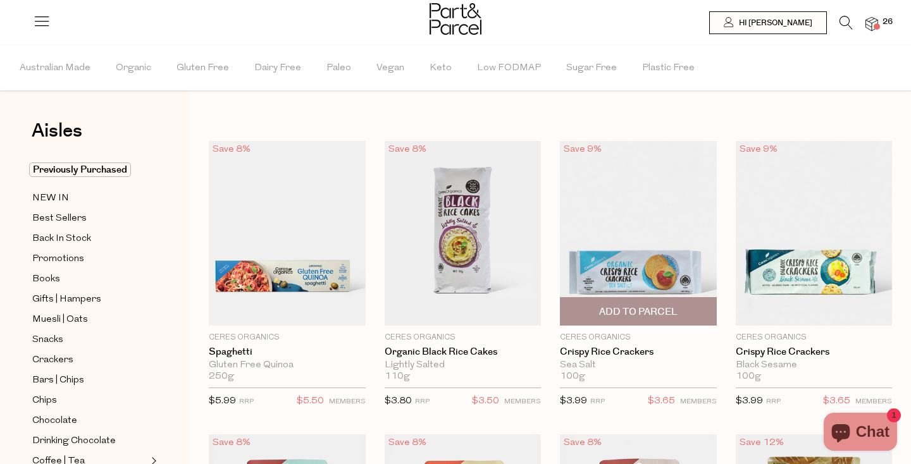
type input "10"
type input "6"
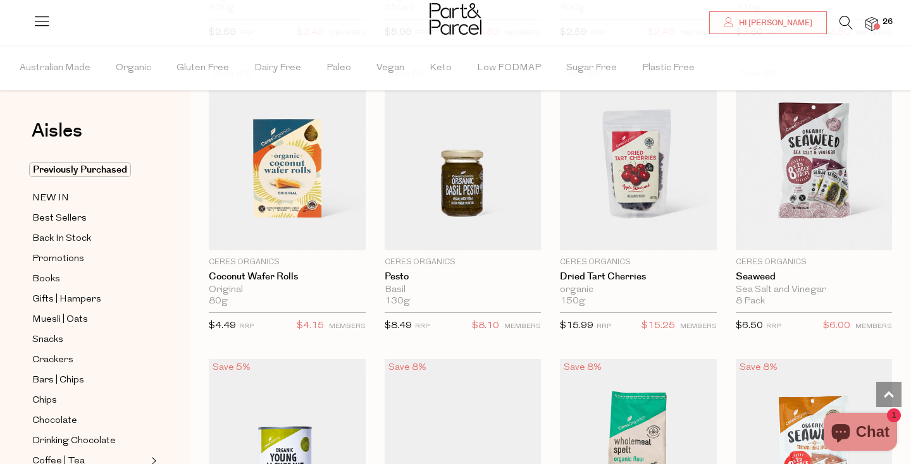
scroll to position [1253, 0]
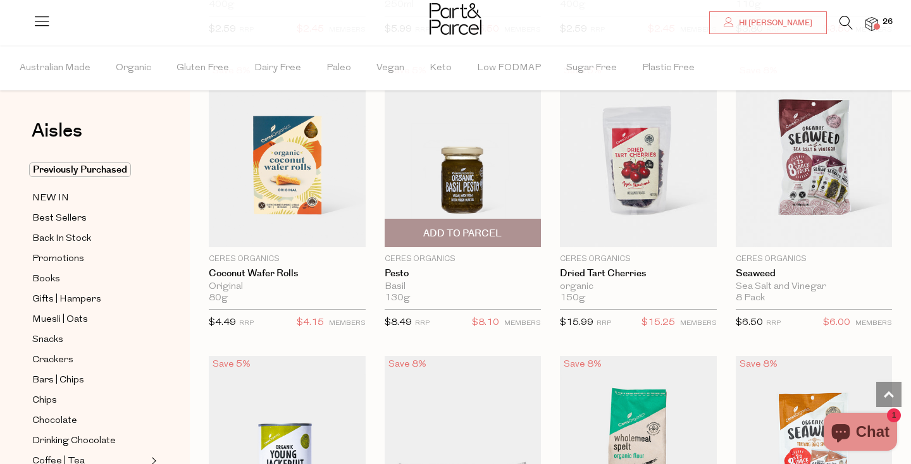
click at [523, 227] on span "Add To Parcel" at bounding box center [463, 233] width 149 height 27
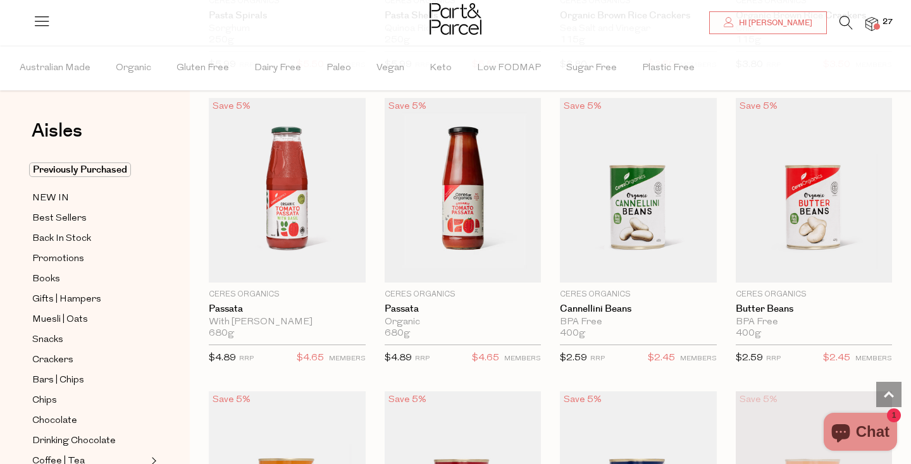
scroll to position [2982, 0]
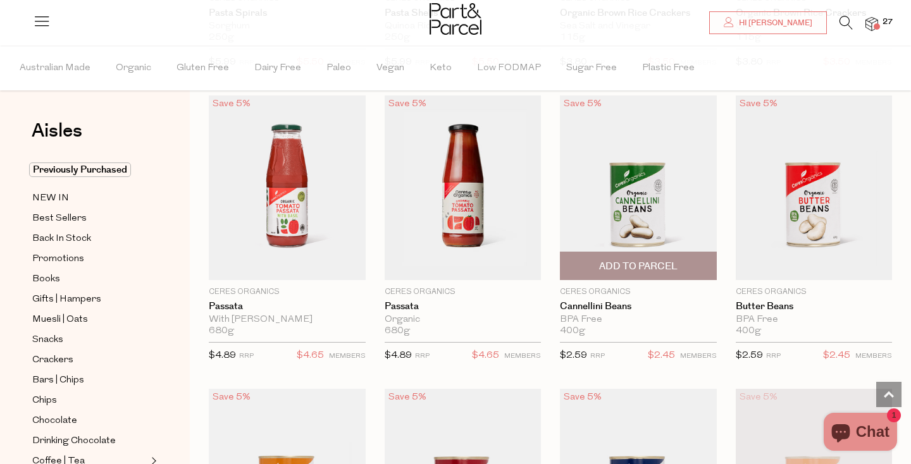
click at [635, 260] on span "Add To Parcel" at bounding box center [638, 266] width 78 height 13
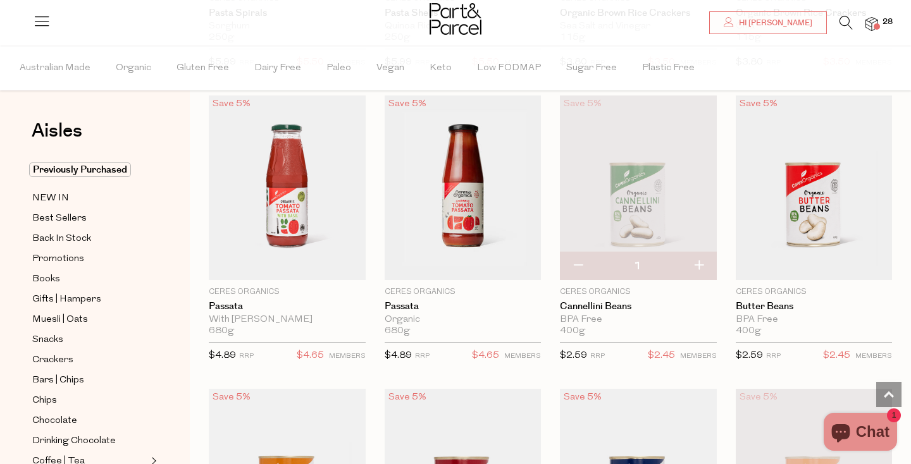
click at [703, 264] on button "button" at bounding box center [699, 267] width 36 height 28
type input "2"
click at [700, 261] on button "button" at bounding box center [699, 267] width 36 height 28
type input "3"
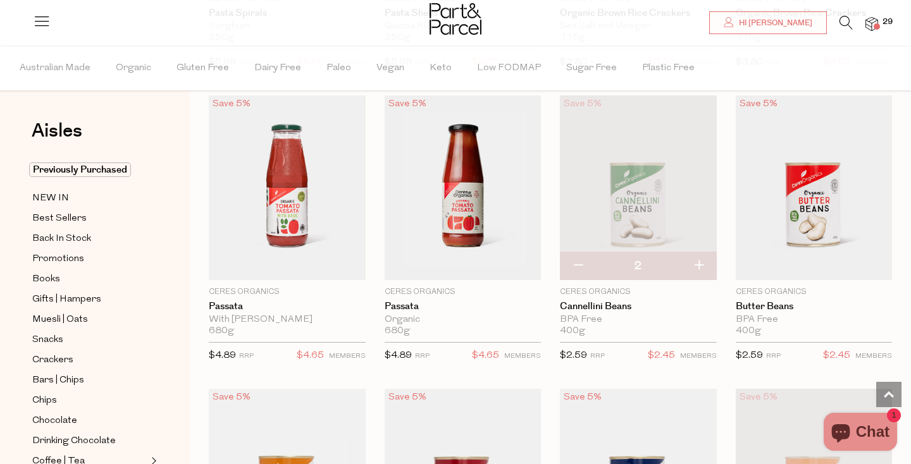
type input "3"
click at [700, 264] on button "button" at bounding box center [699, 267] width 36 height 28
type input "4"
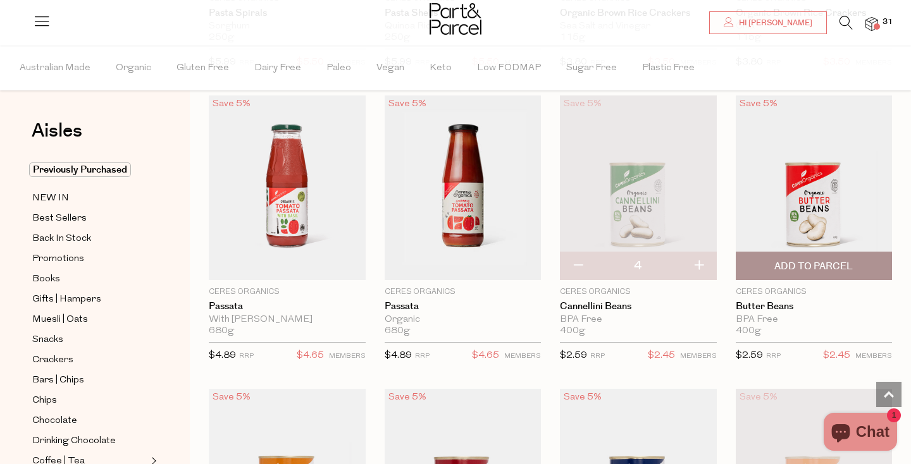
click at [863, 263] on span "Add To Parcel" at bounding box center [814, 266] width 149 height 27
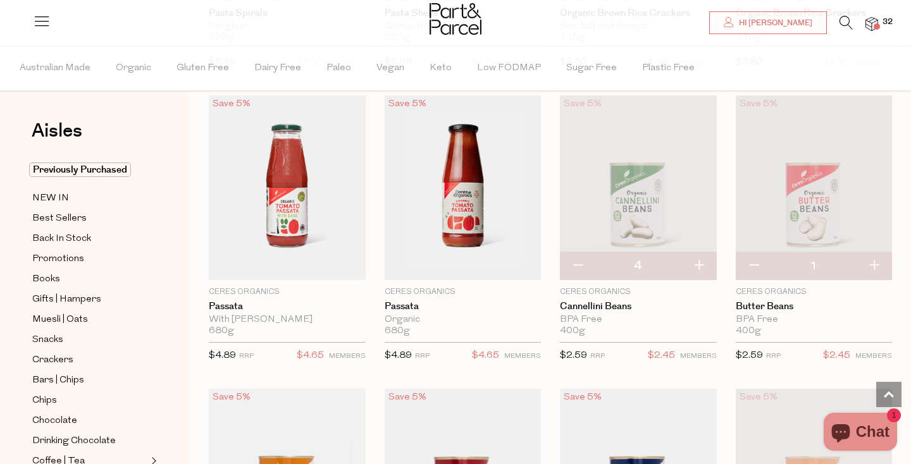
click at [871, 263] on button "button" at bounding box center [874, 267] width 36 height 28
type input "2"
click at [871, 263] on button "button" at bounding box center [874, 267] width 36 height 28
type input "3"
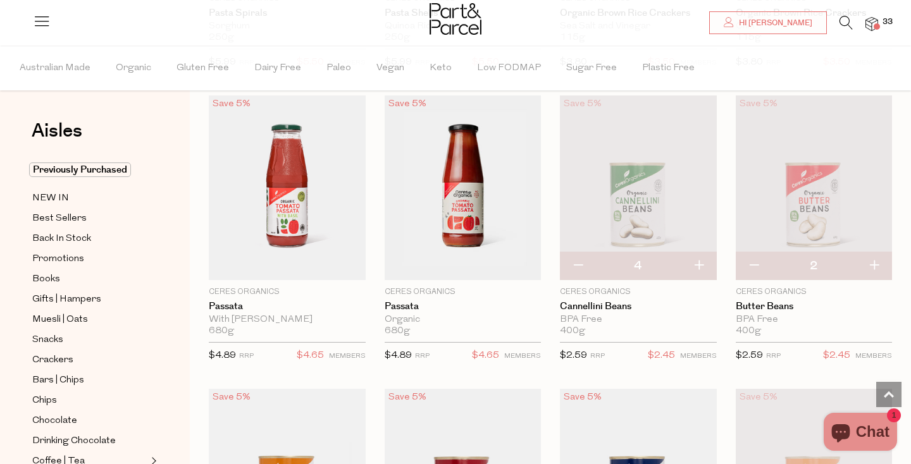
type input "3"
click at [756, 261] on button "button" at bounding box center [754, 267] width 36 height 28
type input "2"
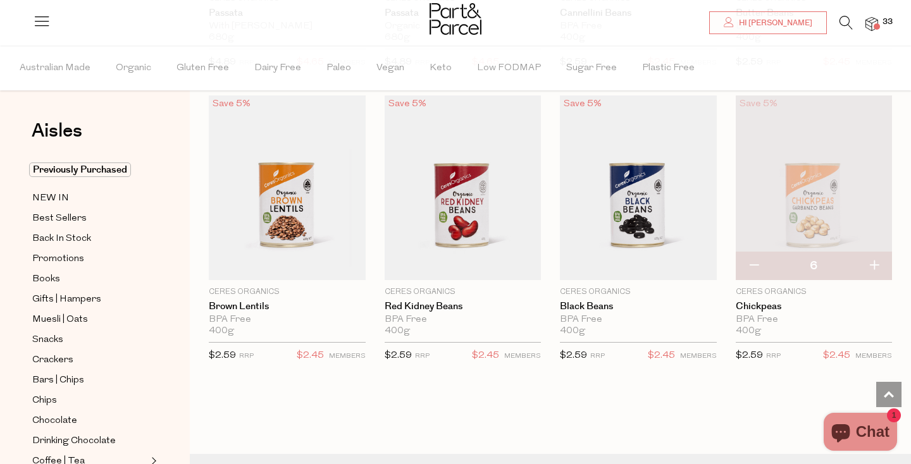
scroll to position [3277, 0]
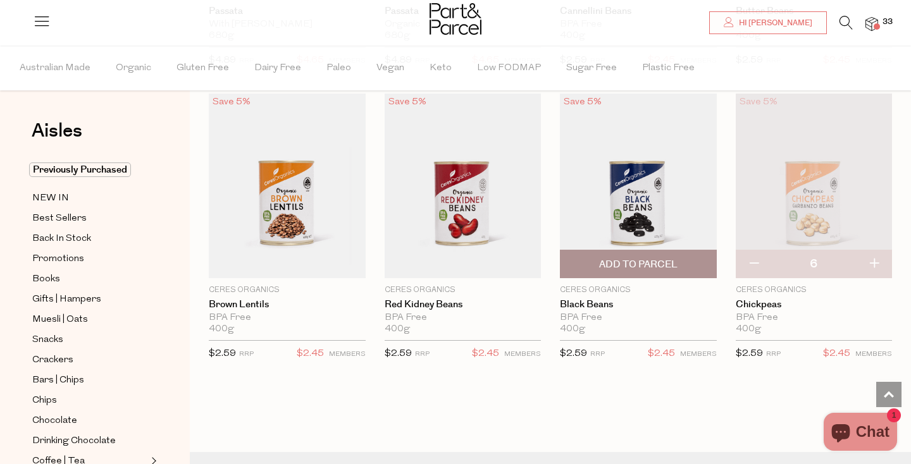
click at [677, 261] on span "Add To Parcel" at bounding box center [638, 264] width 78 height 13
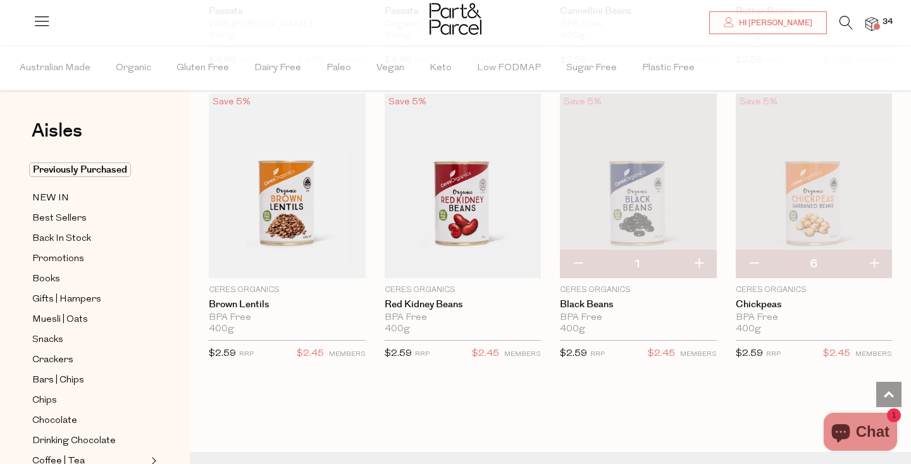
click at [700, 258] on button "button" at bounding box center [699, 265] width 36 height 28
type input "2"
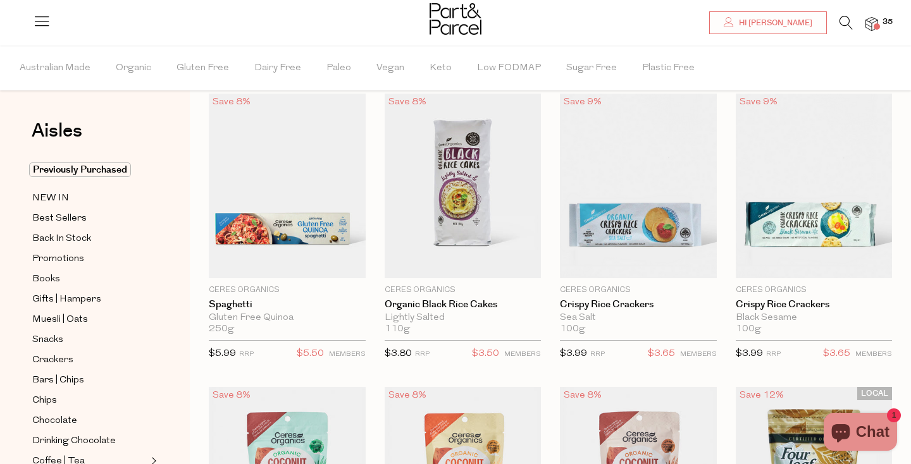
scroll to position [0, 0]
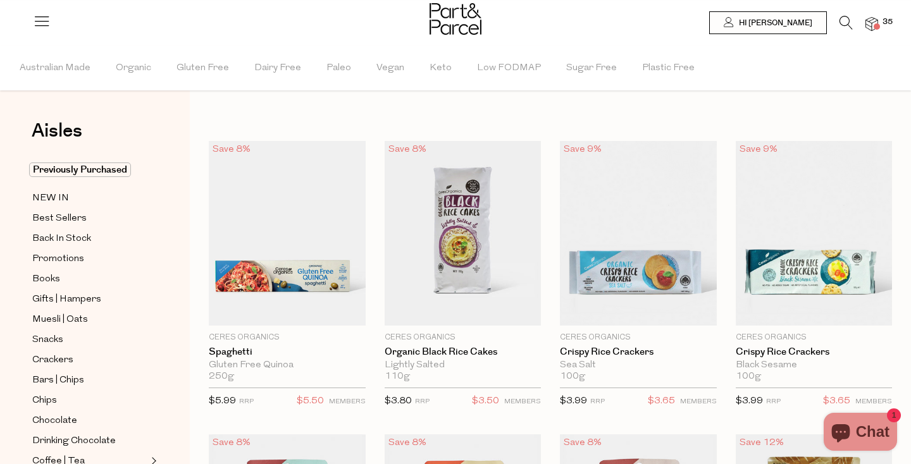
click at [878, 25] on span at bounding box center [877, 26] width 6 height 6
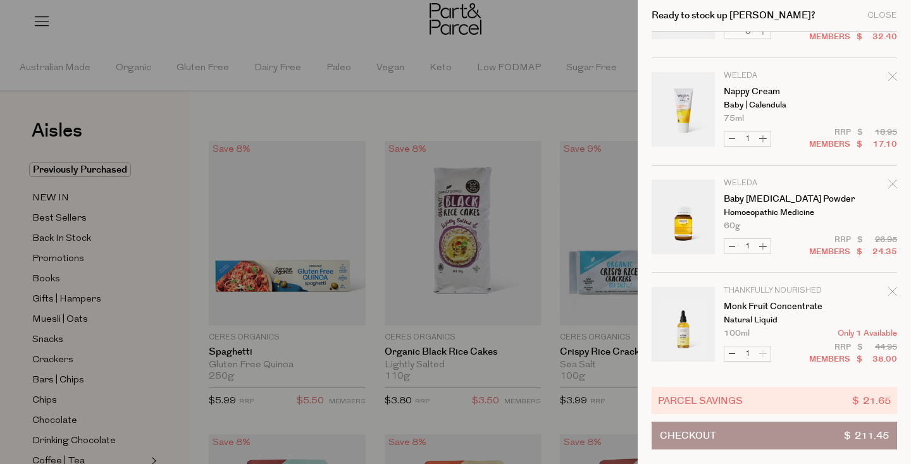
scroll to position [1057, 0]
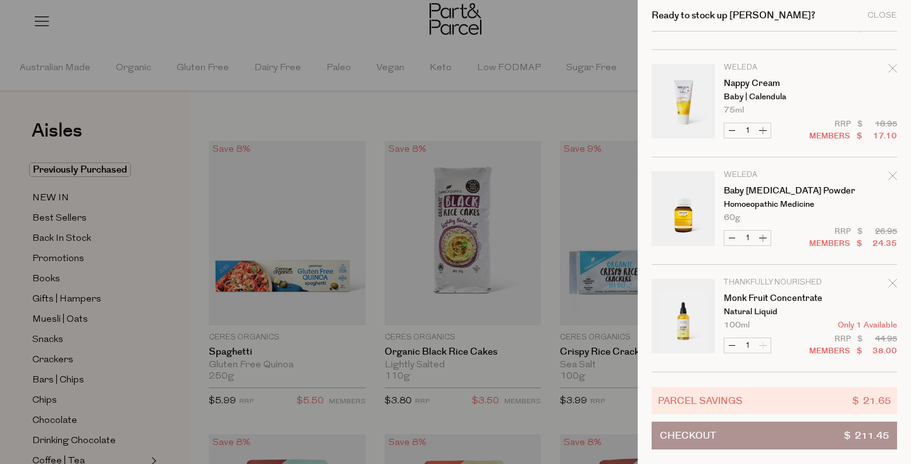
click at [579, 41] on div at bounding box center [455, 232] width 911 height 464
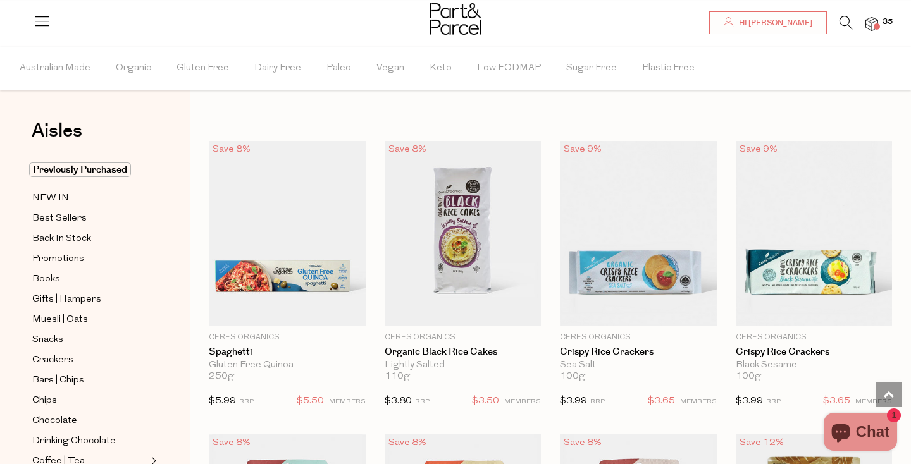
scroll to position [3306, 0]
